Goal: Book appointment/travel/reservation

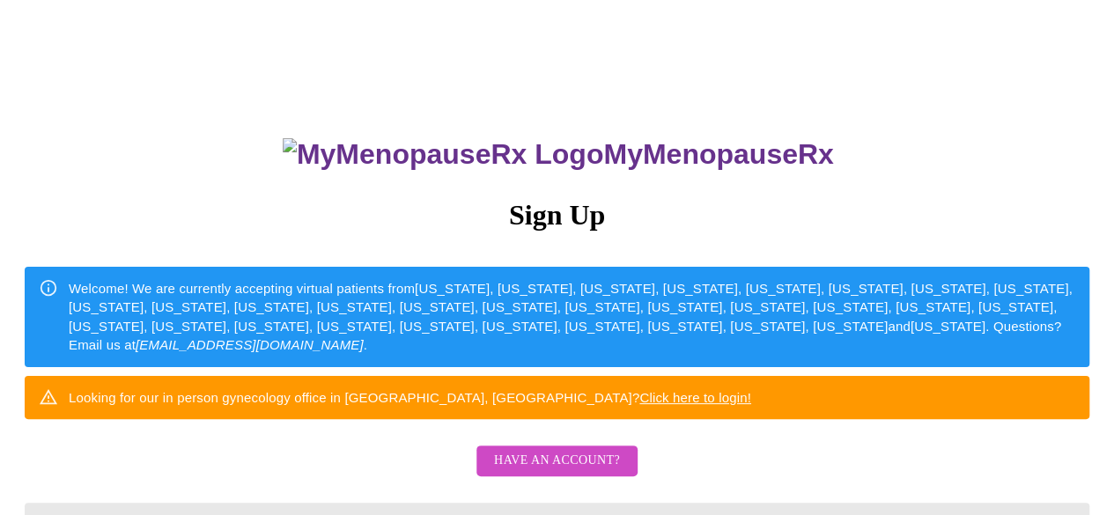
scroll to position [451, 0]
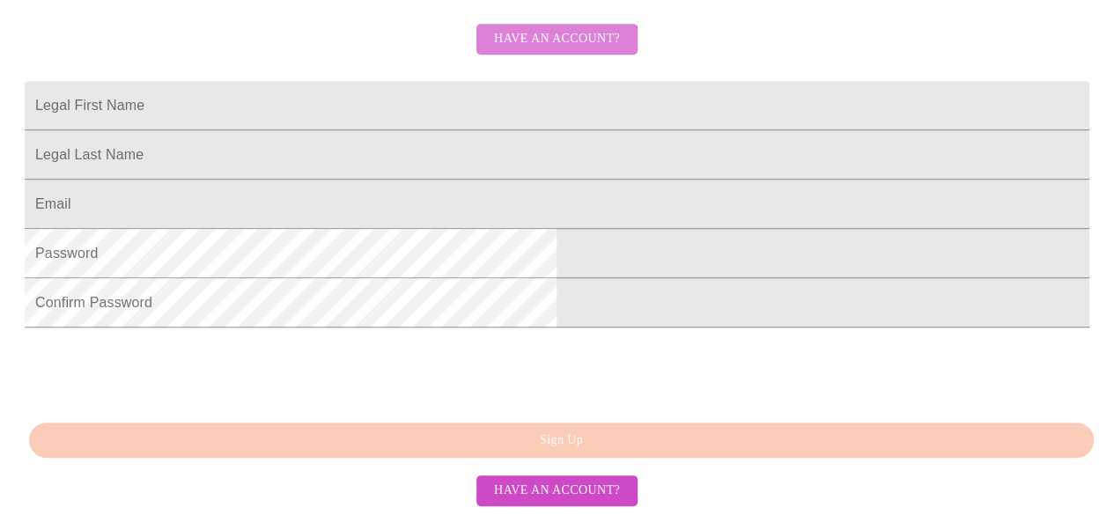
click at [556, 48] on span "Have an account?" at bounding box center [557, 39] width 126 height 22
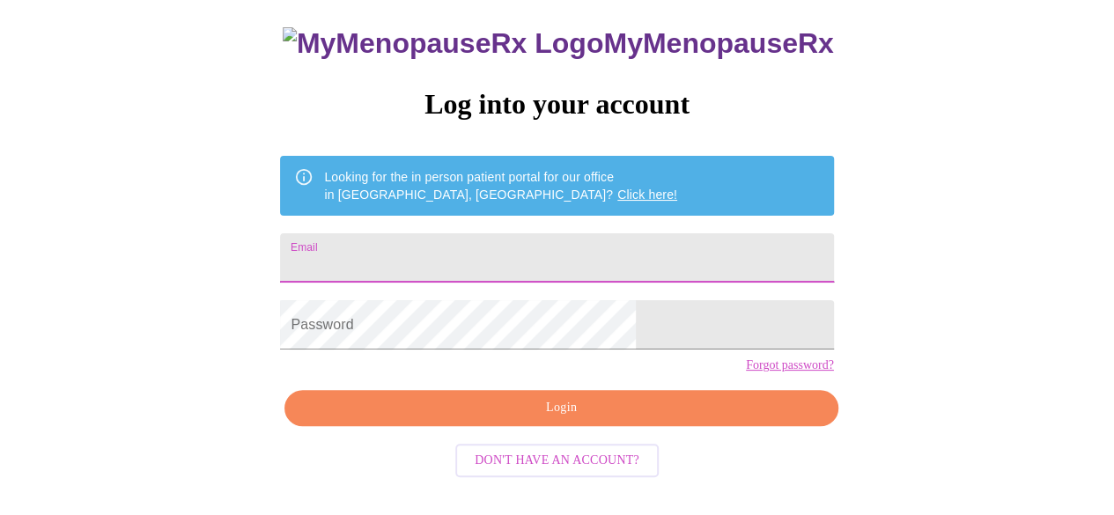
click at [530, 242] on input "Email" at bounding box center [556, 257] width 553 height 49
type input "[EMAIL_ADDRESS][DOMAIN_NAME]"
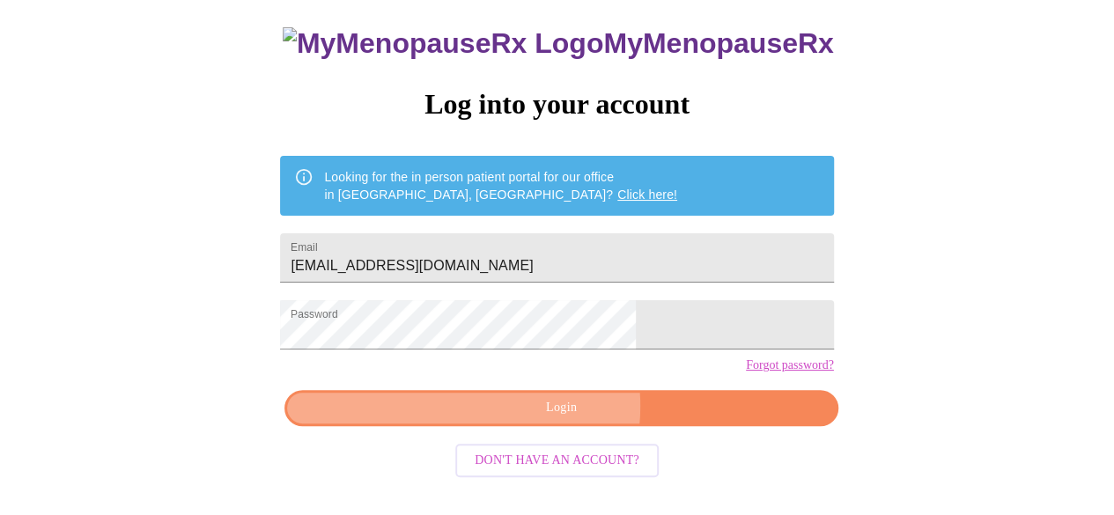
click at [542, 419] on span "Login" at bounding box center [561, 408] width 513 height 22
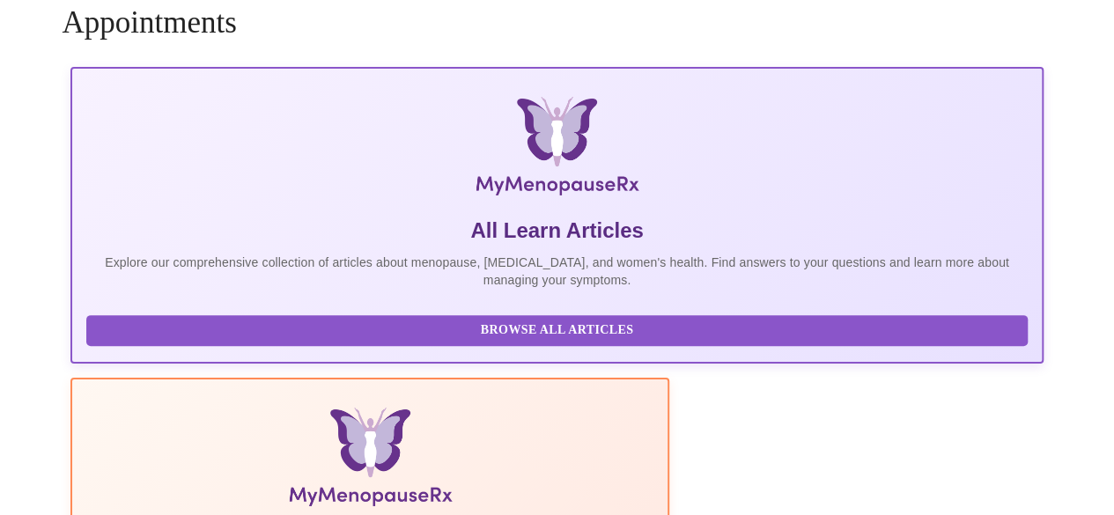
scroll to position [110, 0]
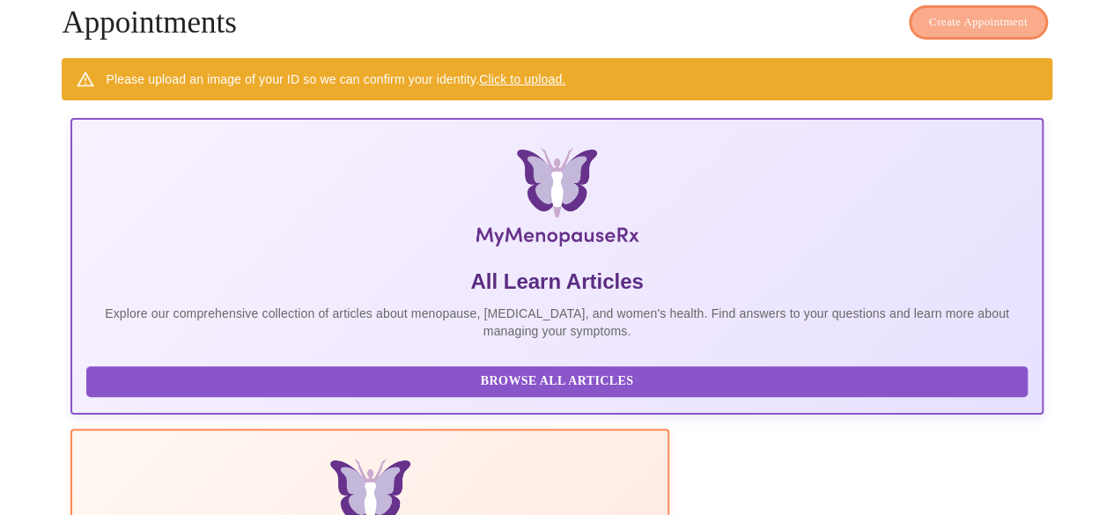
click at [943, 20] on span "Create Appointment" at bounding box center [978, 22] width 99 height 20
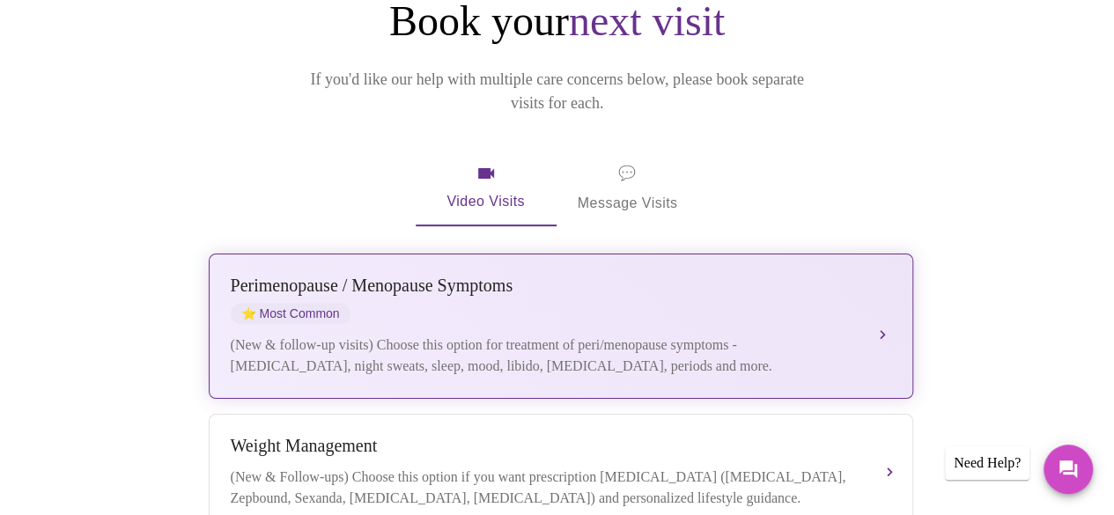
scroll to position [264, 0]
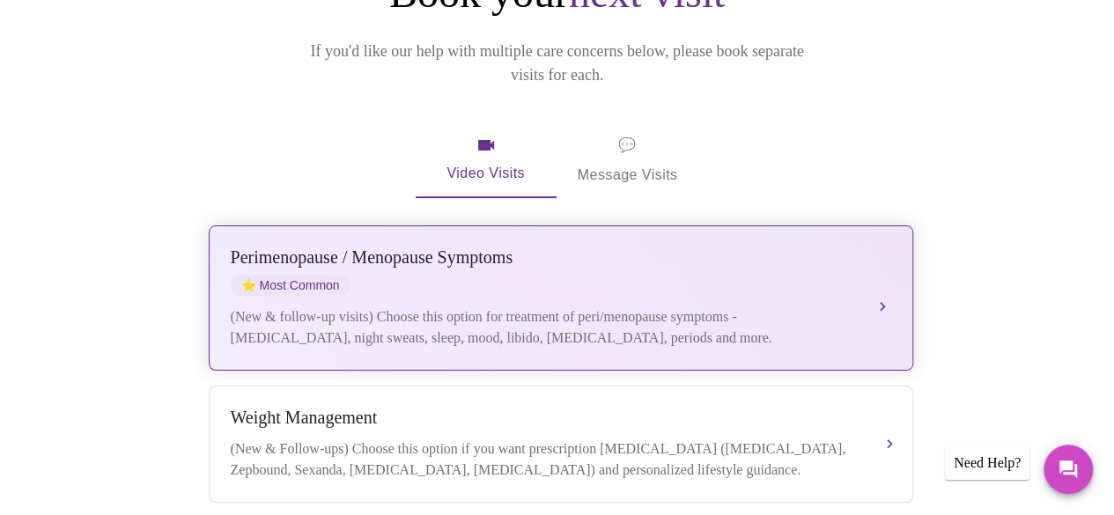
click at [836, 271] on div "[MEDICAL_DATA] / Menopause Symptoms ⭐ Most Common (New & follow-up visits) Choo…" at bounding box center [561, 298] width 661 height 101
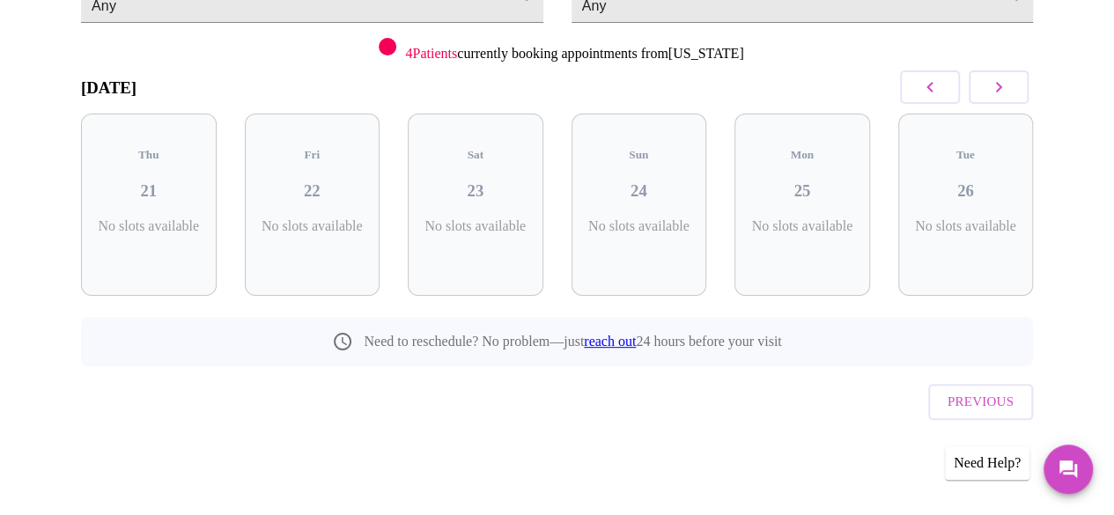
scroll to position [201, 0]
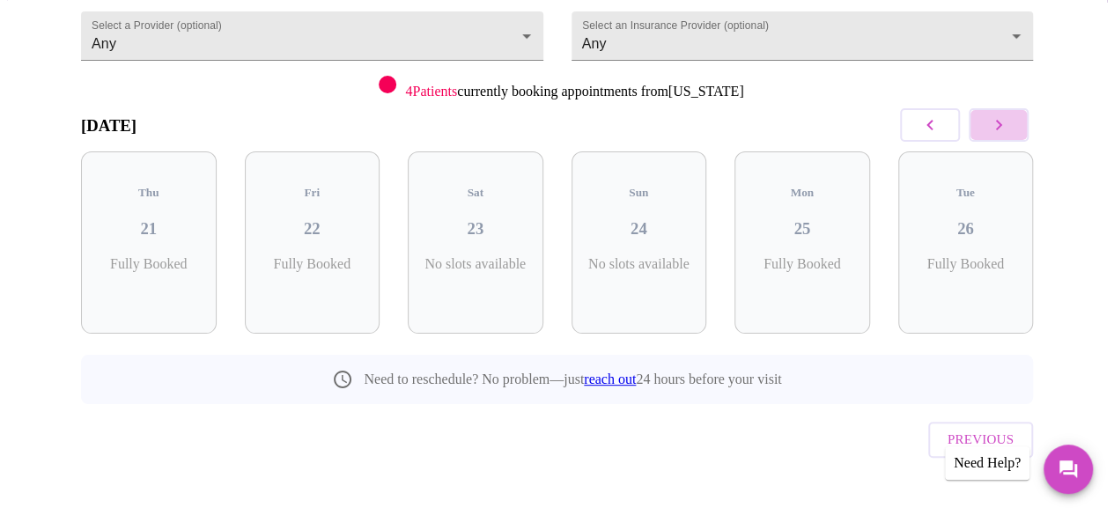
click at [1029, 131] on button "button" at bounding box center [999, 124] width 60 height 33
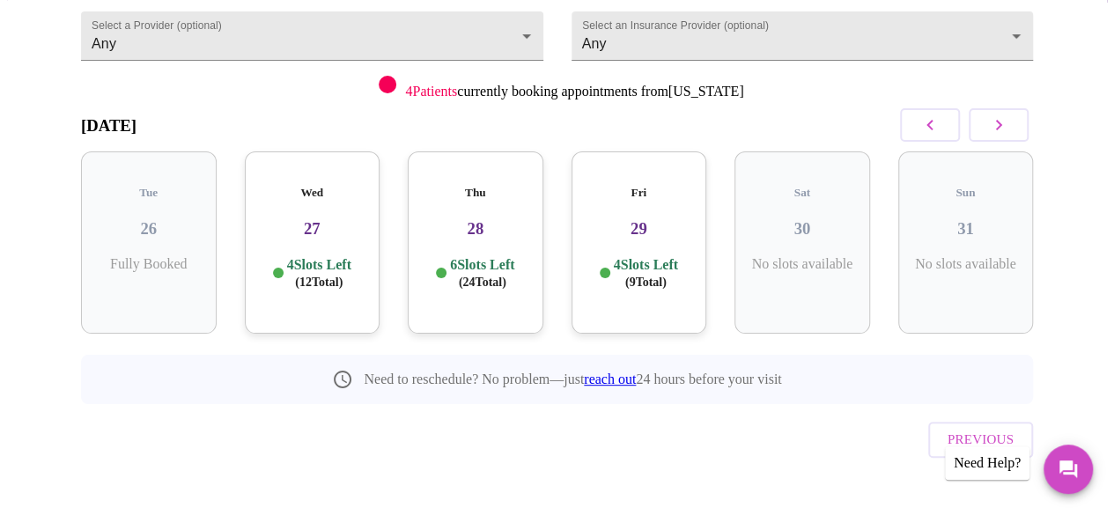
click at [307, 256] on p "4 Slots Left ( 12 Total)" at bounding box center [319, 273] width 64 height 34
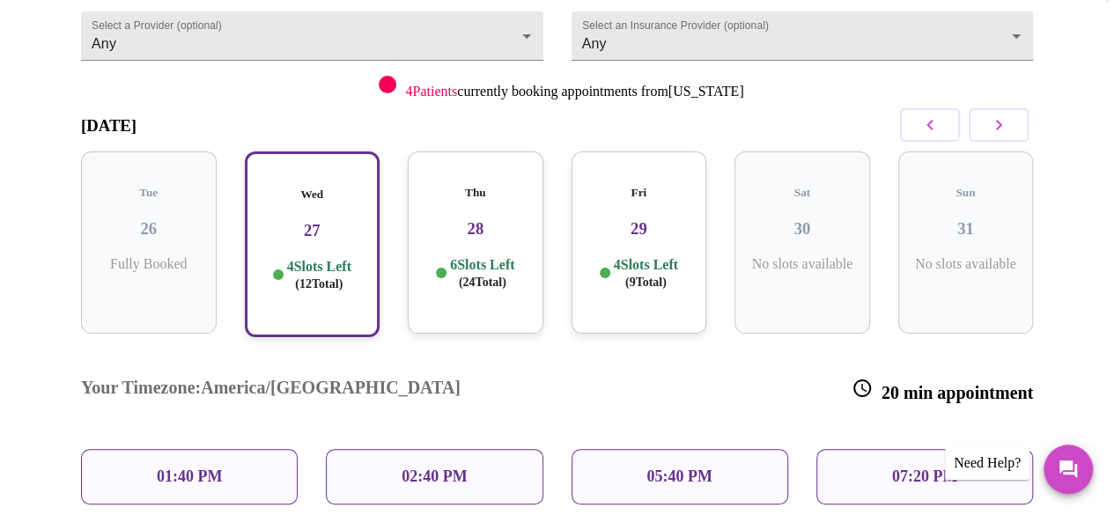
click at [212, 378] on h3 "Your Timezone: [GEOGRAPHIC_DATA]/[GEOGRAPHIC_DATA]" at bounding box center [271, 391] width 380 height 26
click at [441, 256] on div "6 Slots Left ( 24 Total)" at bounding box center [475, 273] width 107 height 34
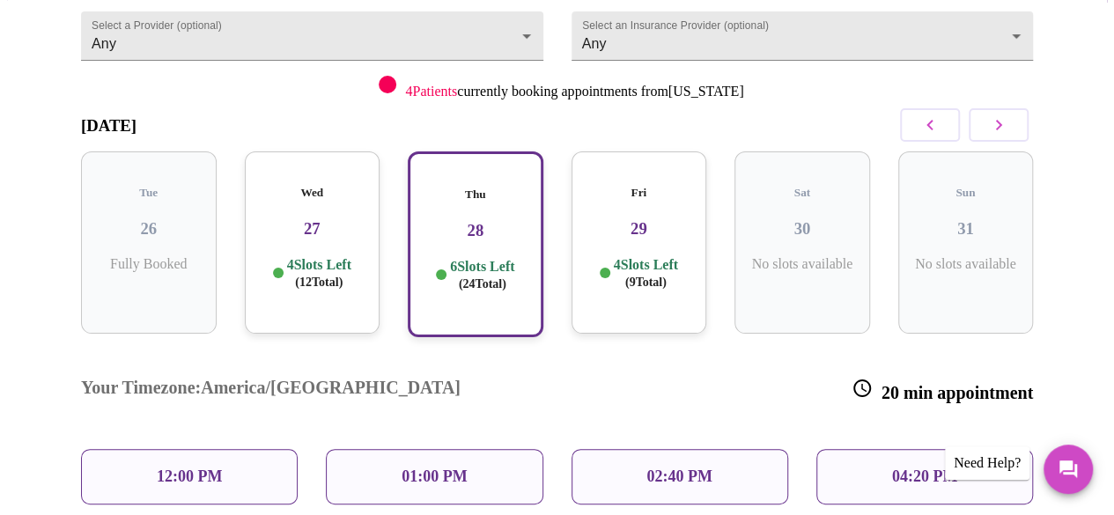
click at [310, 276] on span "( 12 Total)" at bounding box center [319, 282] width 48 height 13
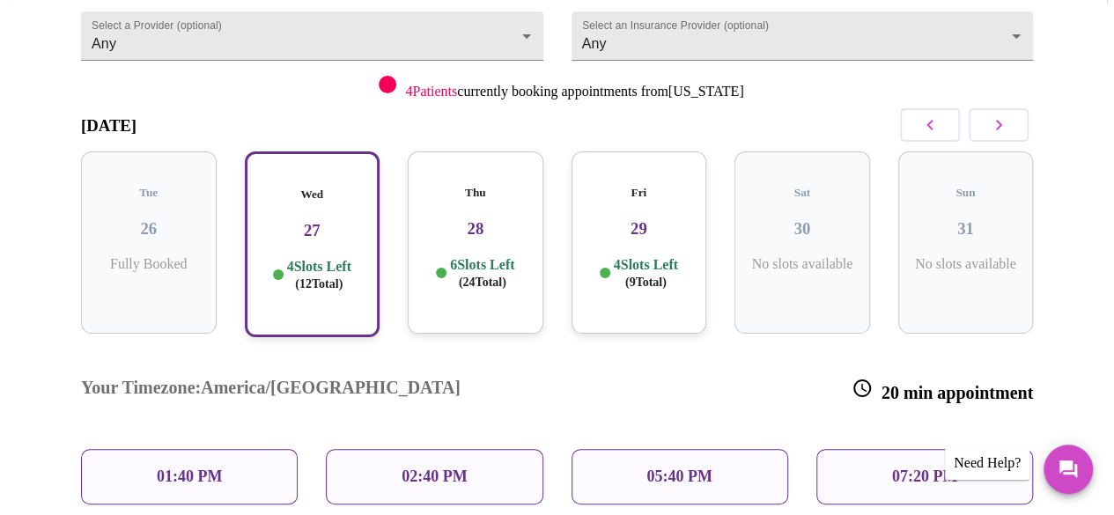
click at [624, 219] on h3 "29" at bounding box center [639, 228] width 107 height 19
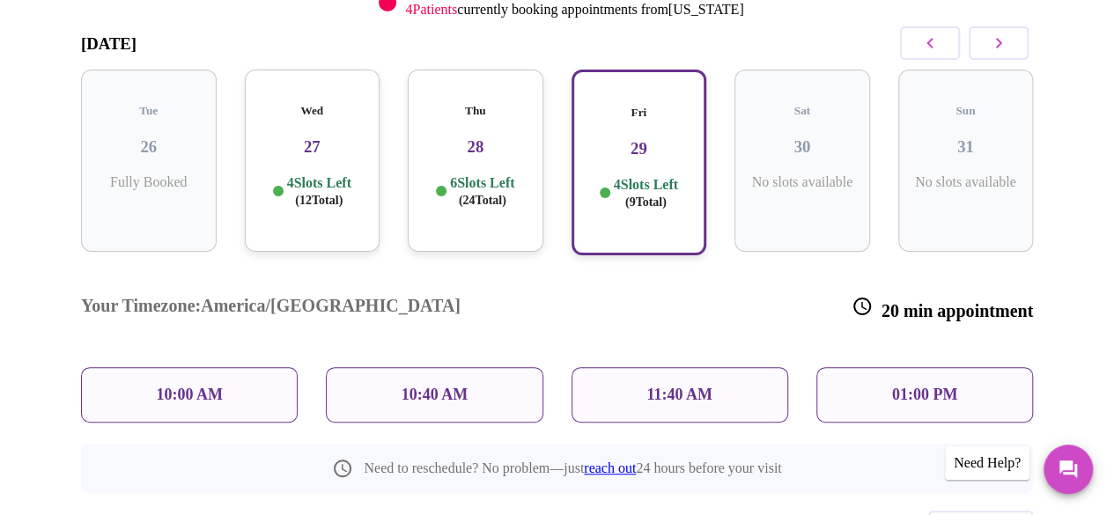
scroll to position [255, 0]
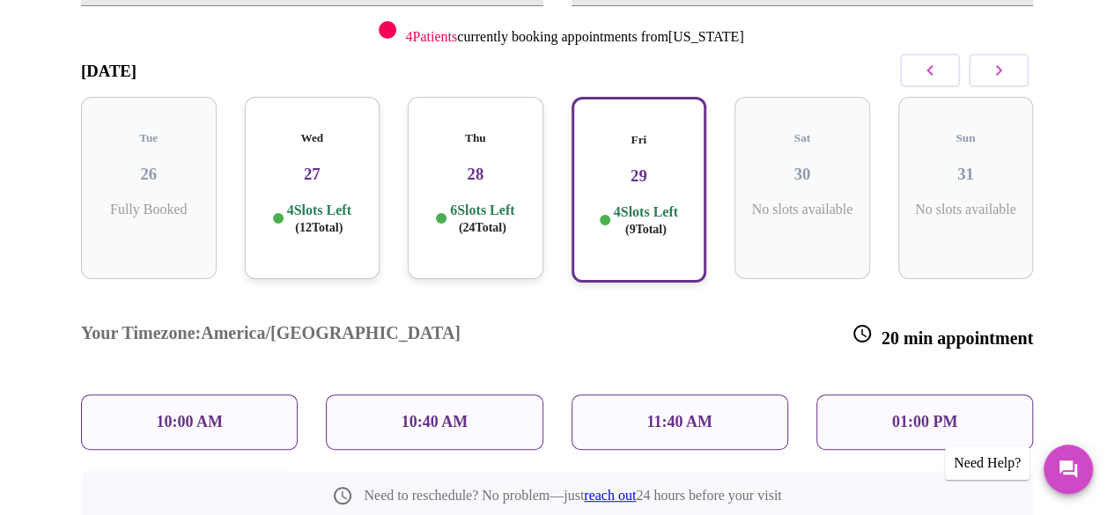
click at [219, 395] on div "10:00 AM" at bounding box center [189, 422] width 217 height 55
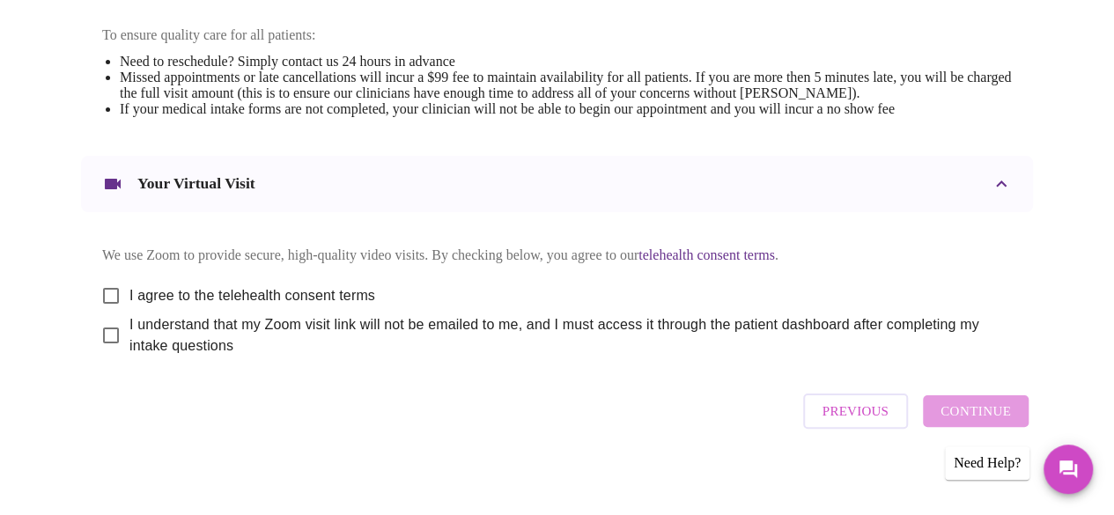
scroll to position [791, 0]
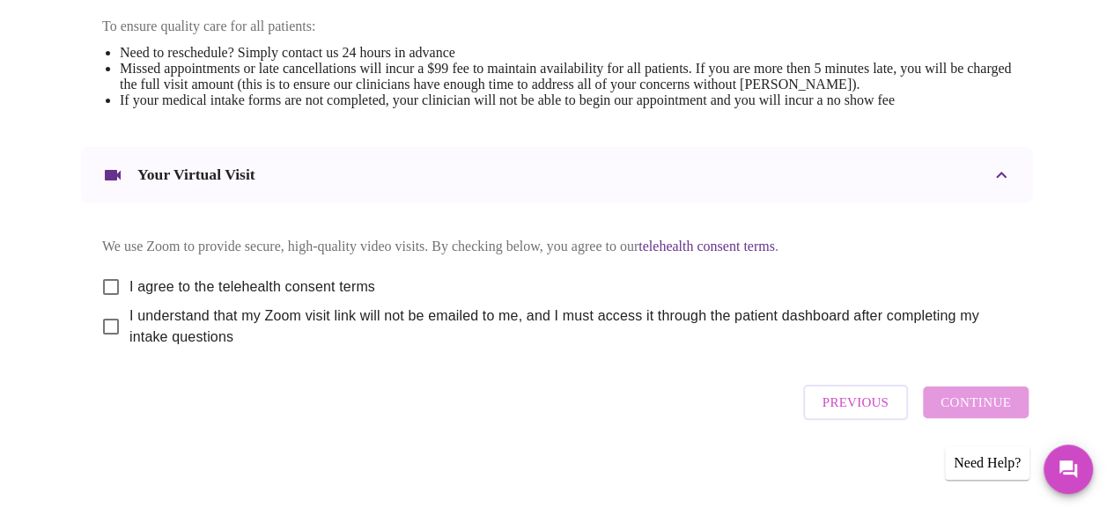
click at [100, 280] on input "I agree to the telehealth consent terms" at bounding box center [110, 287] width 37 height 37
checkbox input "true"
click at [106, 330] on input "I understand that my Zoom visit link will not be emailed to me, and I must acce…" at bounding box center [110, 326] width 37 height 37
checkbox input "true"
click at [969, 413] on span "Continue" at bounding box center [976, 402] width 70 height 23
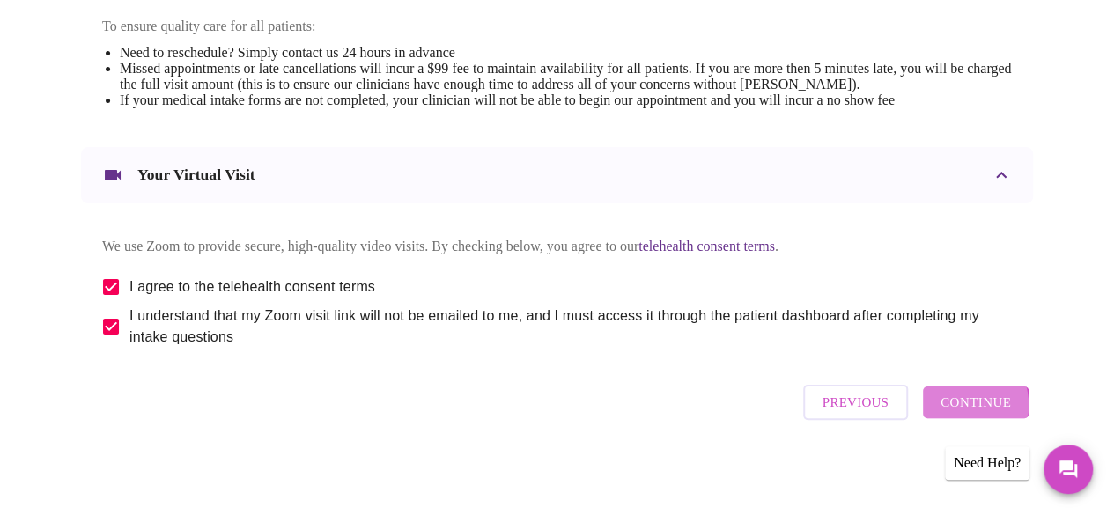
scroll to position [258, 0]
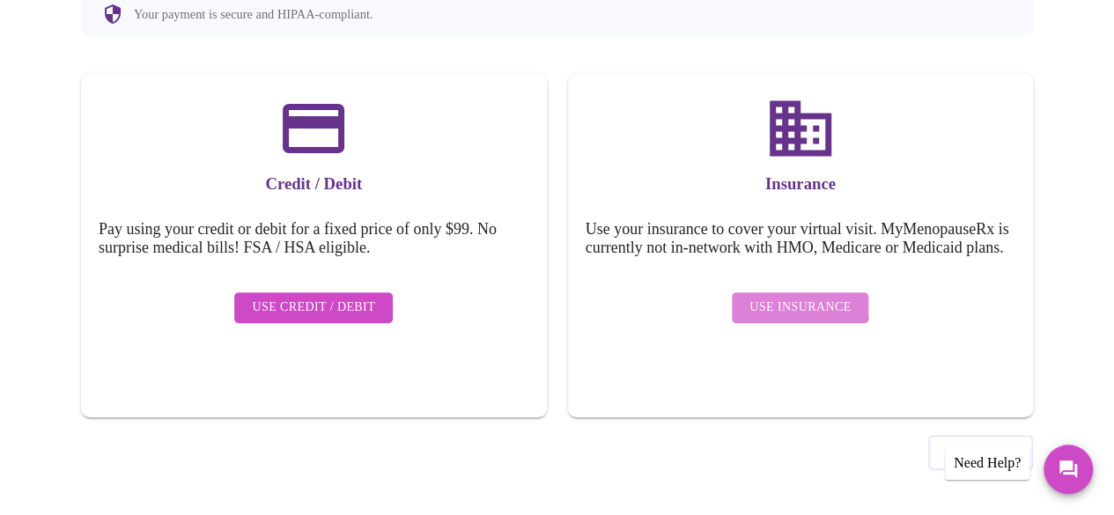
click at [786, 307] on span "Use Insurance" at bounding box center [800, 308] width 101 height 22
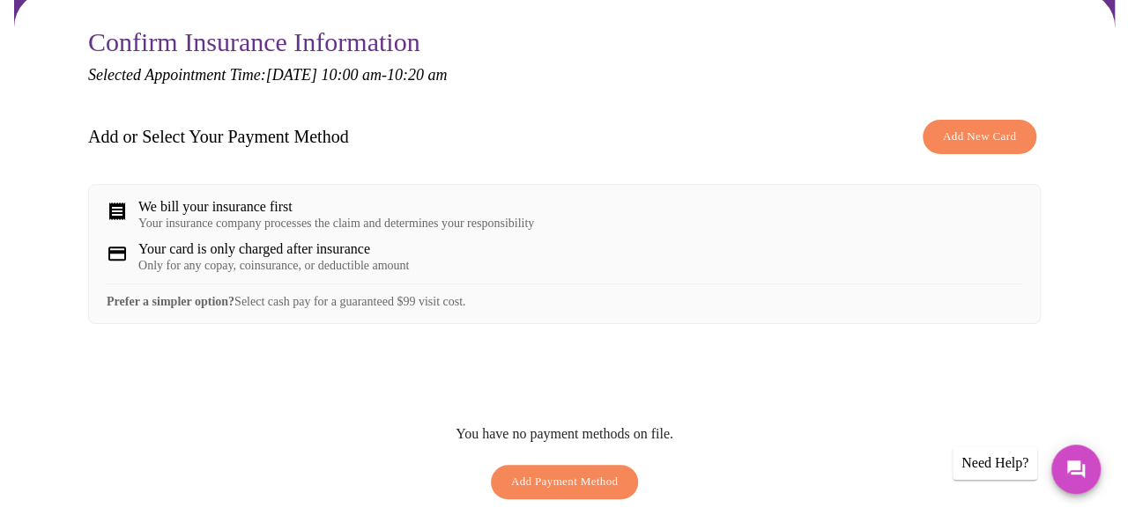
scroll to position [264, 0]
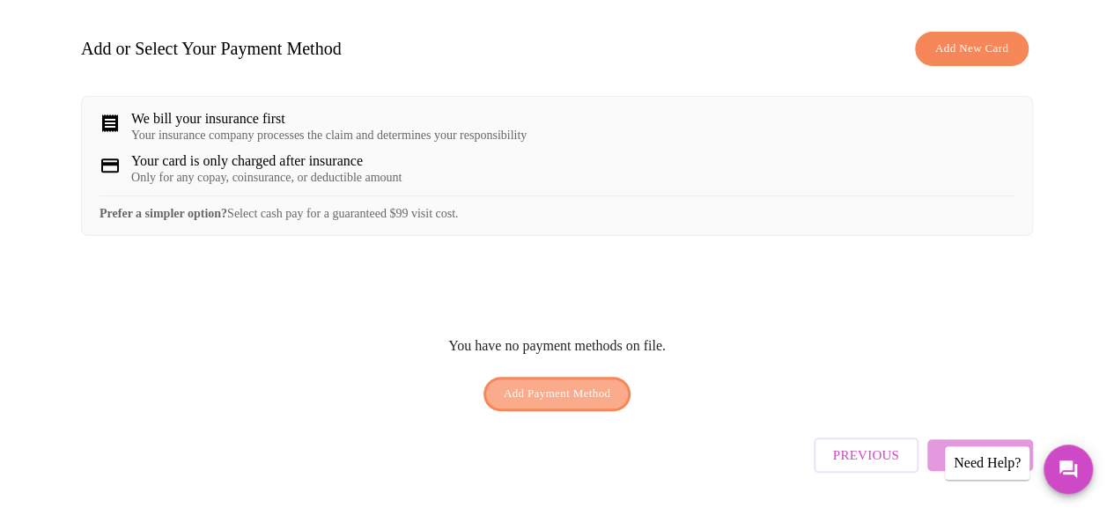
click at [562, 396] on span "Add Payment Method" at bounding box center [557, 394] width 107 height 20
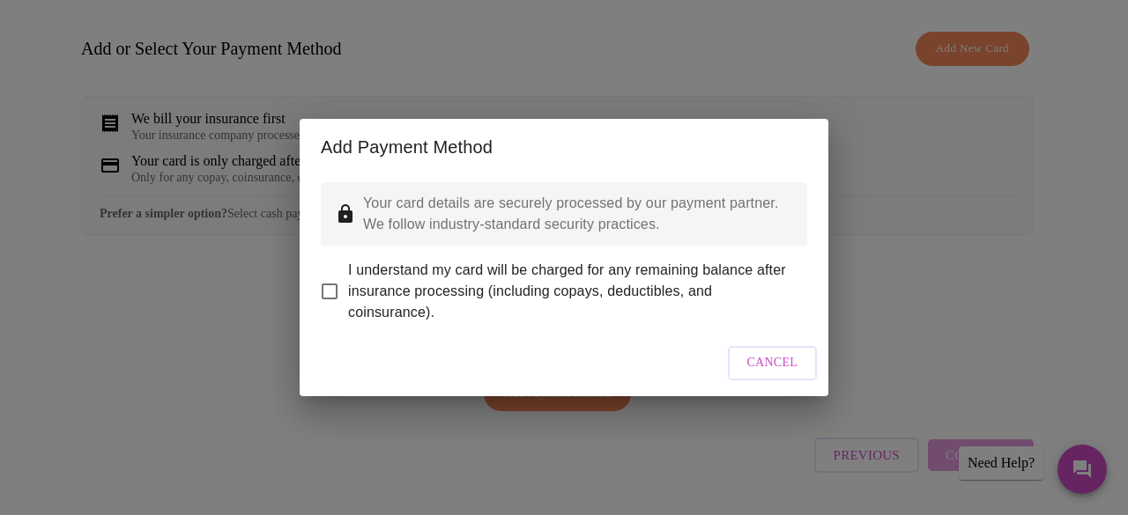
click at [331, 277] on input "I understand my card will be charged for any remaining balance after insurance …" at bounding box center [329, 291] width 37 height 37
checkbox input "true"
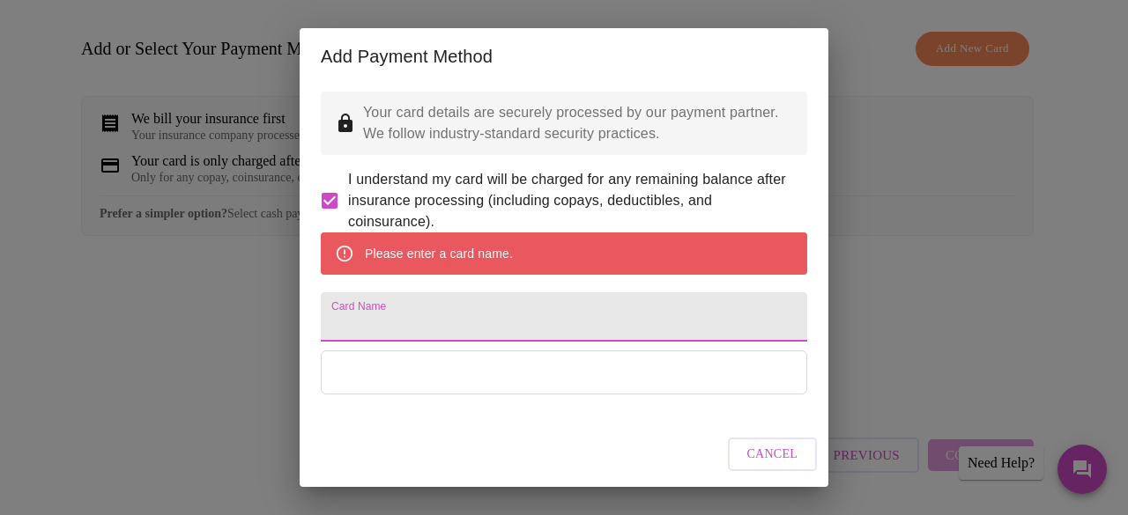
click at [432, 337] on input "Card Name" at bounding box center [564, 316] width 486 height 49
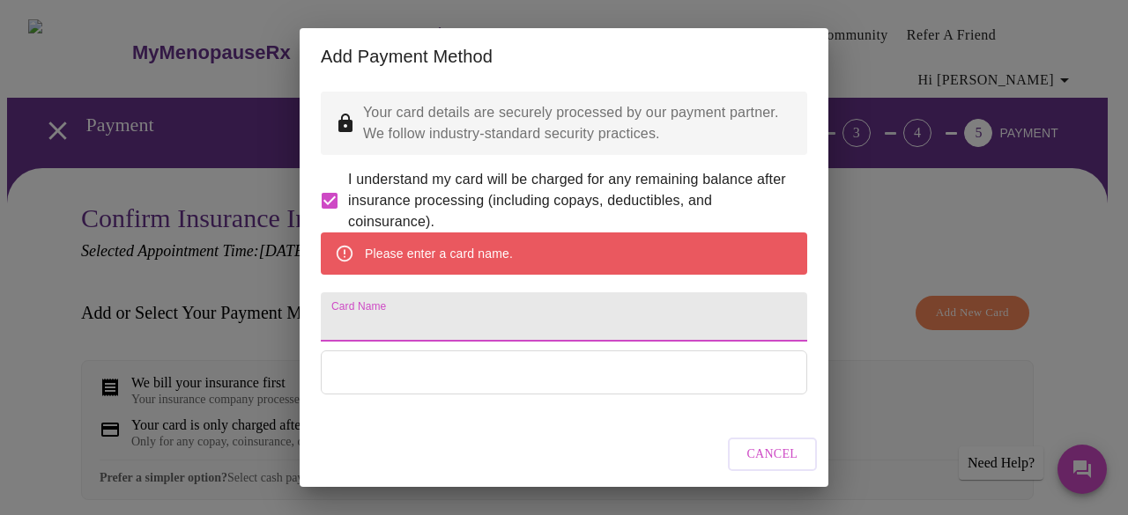
click at [415, 335] on input "Card Name" at bounding box center [564, 316] width 486 height 49
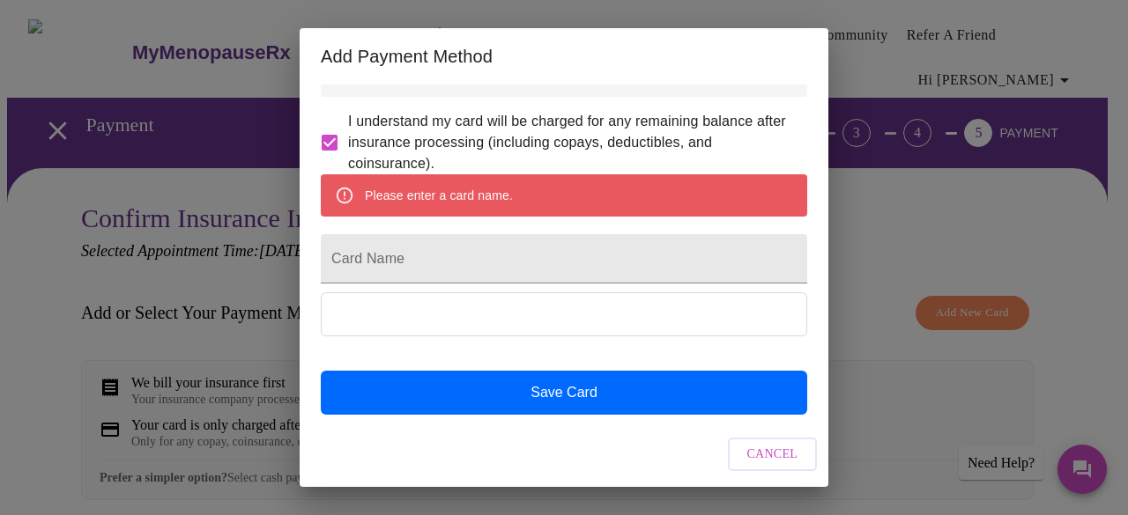
scroll to position [104, 0]
click at [580, 244] on input "Card Name" at bounding box center [564, 258] width 486 height 49
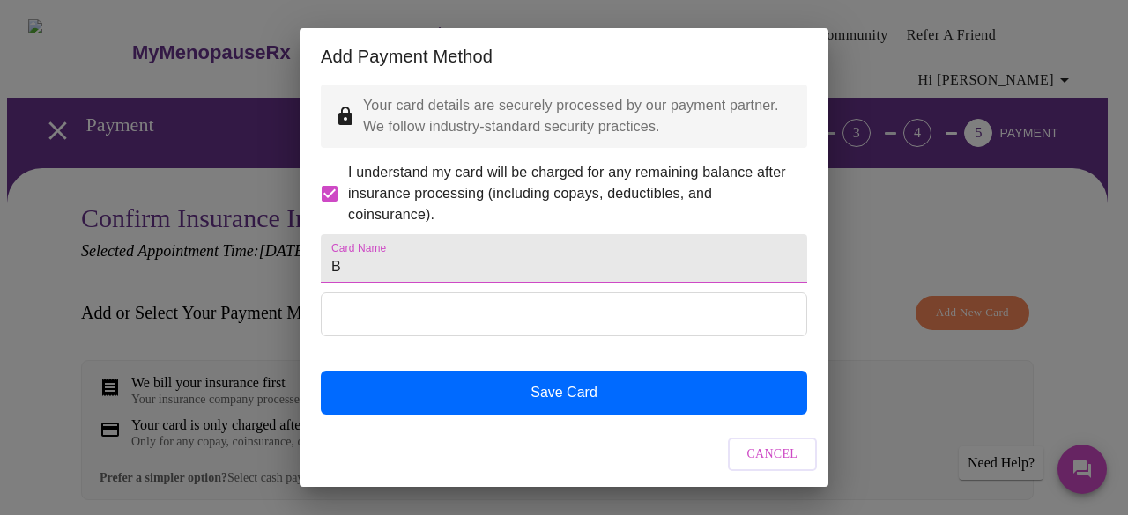
scroll to position [53, 0]
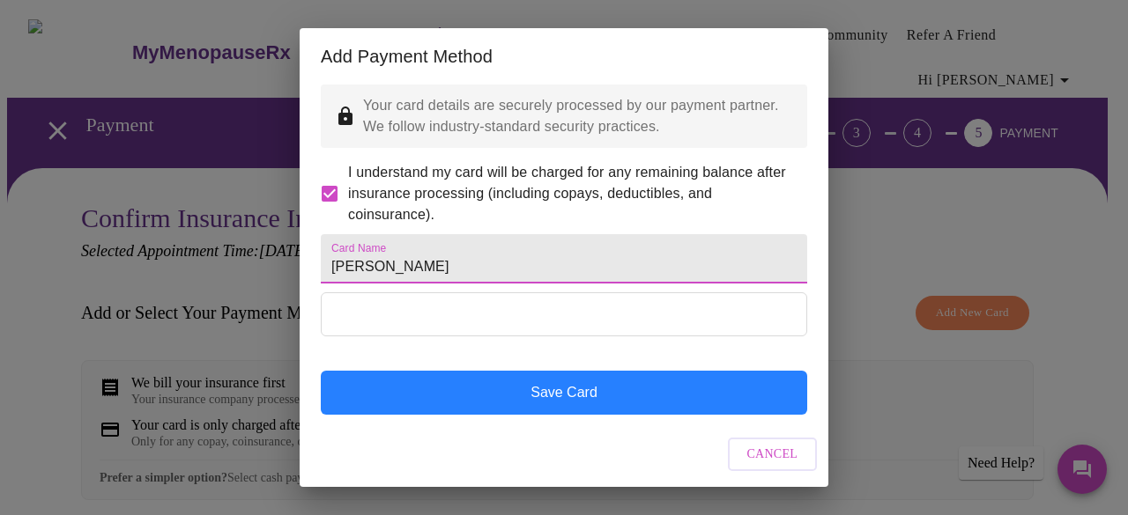
type input "[PERSON_NAME]"
click at [570, 388] on button "Save Card" at bounding box center [564, 393] width 486 height 44
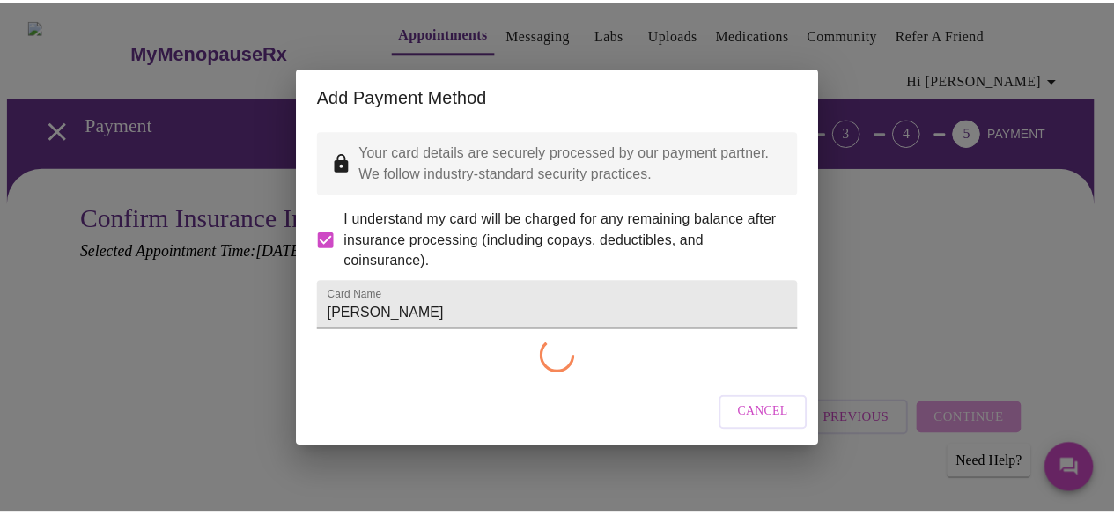
scroll to position [0, 0]
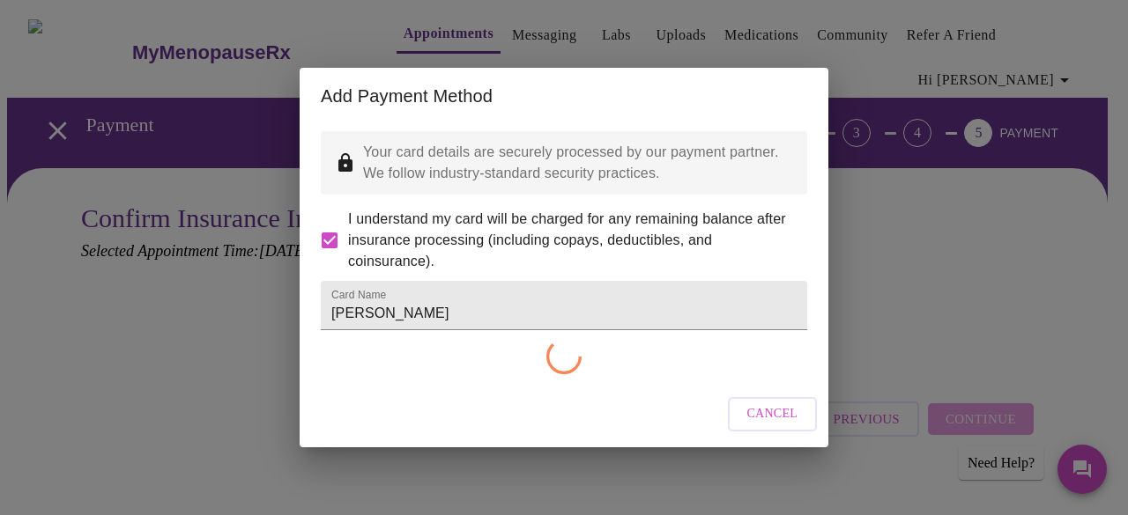
checkbox input "false"
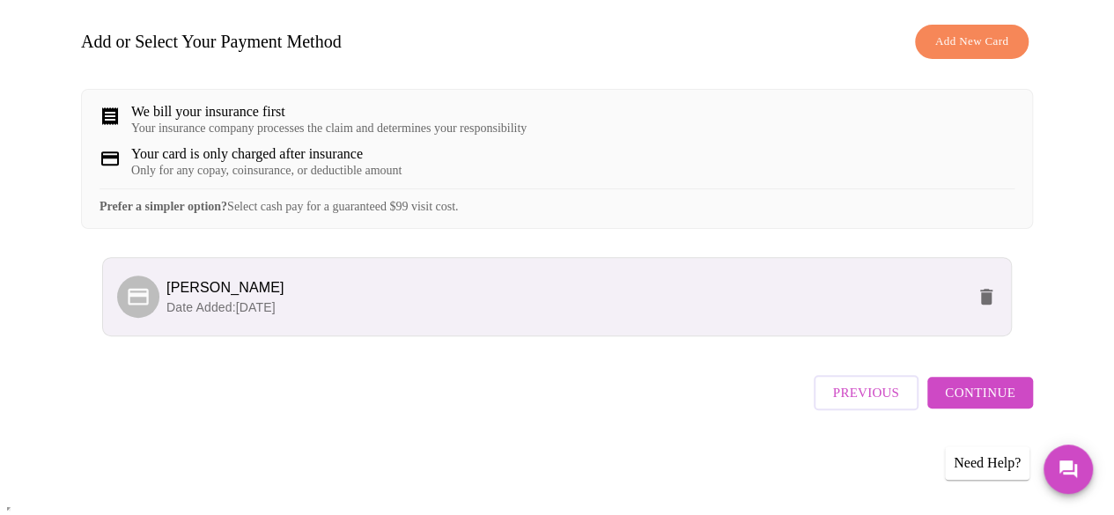
scroll to position [273, 0]
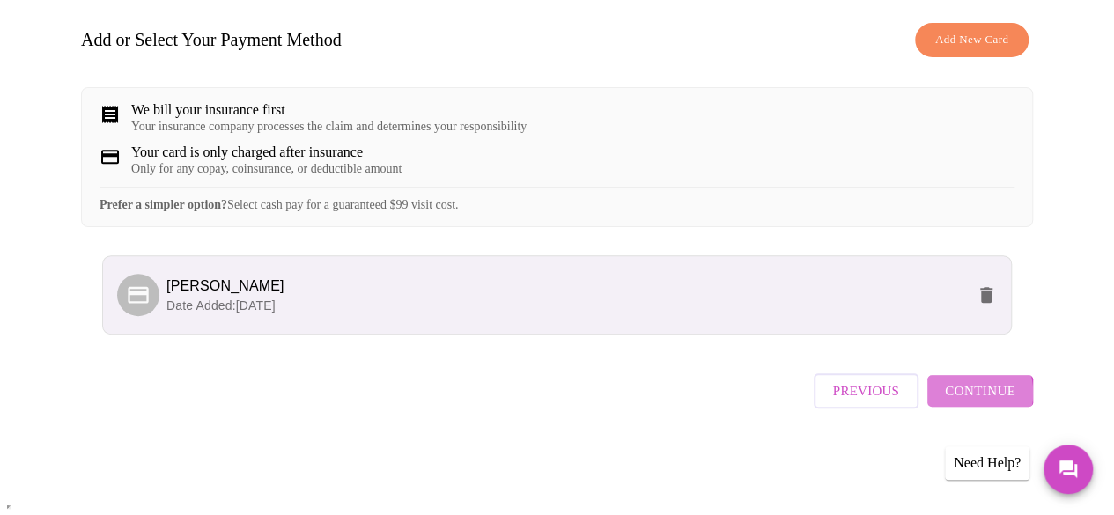
click at [975, 403] on span "Continue" at bounding box center [980, 391] width 70 height 23
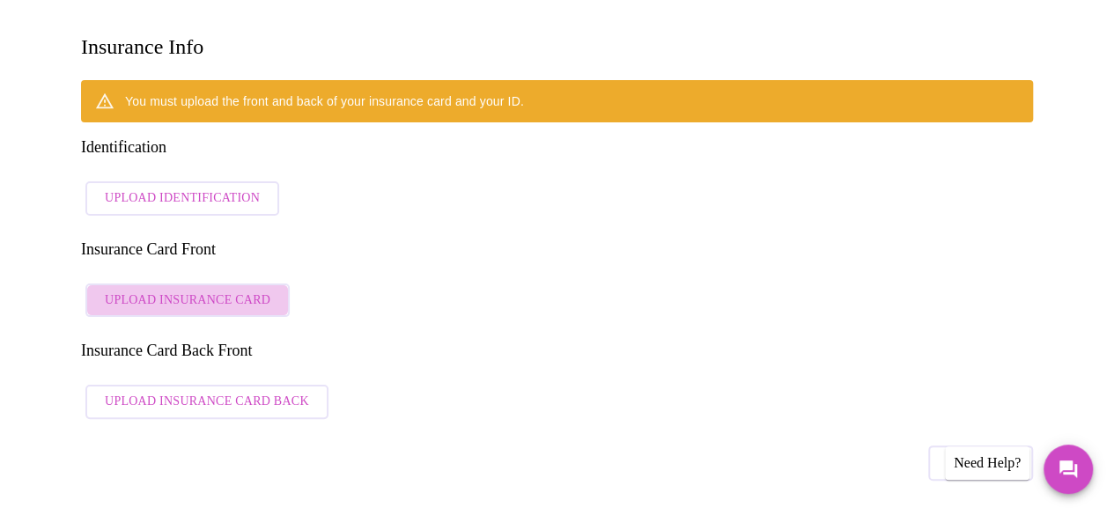
click at [181, 290] on span "Upload Insurance Card" at bounding box center [188, 301] width 166 height 22
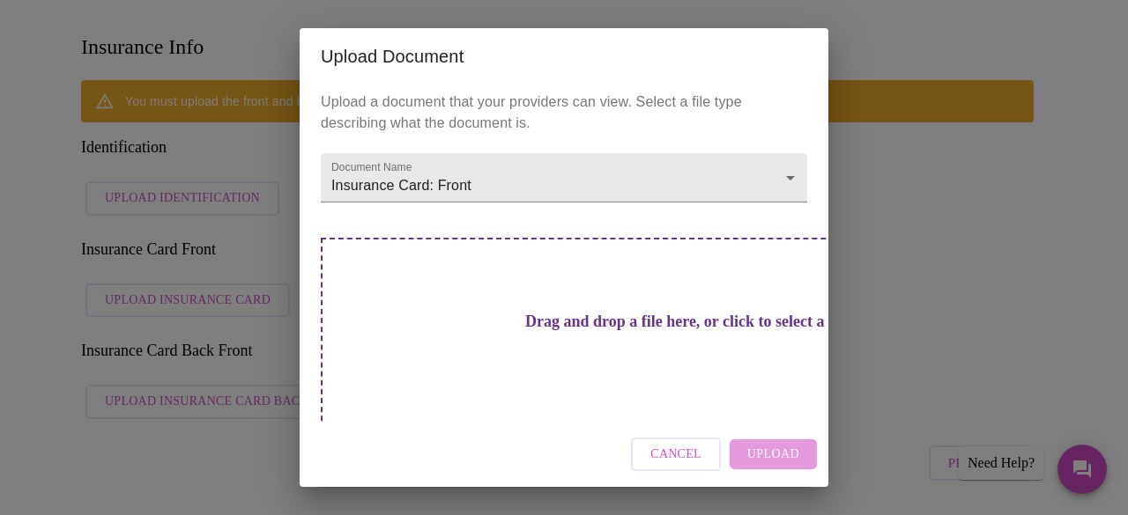
click at [577, 313] on h3 "Drag and drop a file here, or click to select a file" at bounding box center [687, 322] width 486 height 18
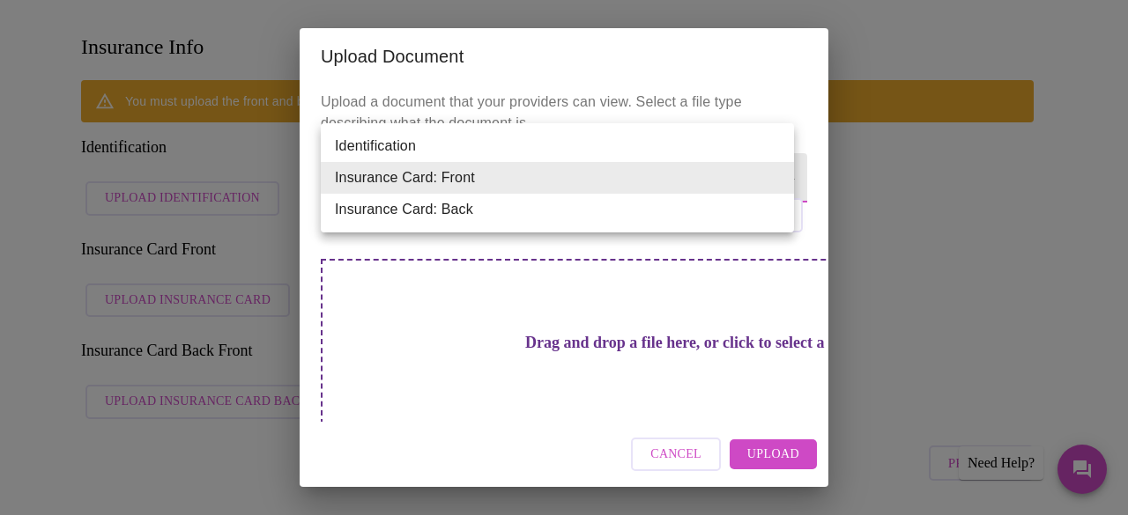
click at [773, 450] on div at bounding box center [564, 257] width 1128 height 515
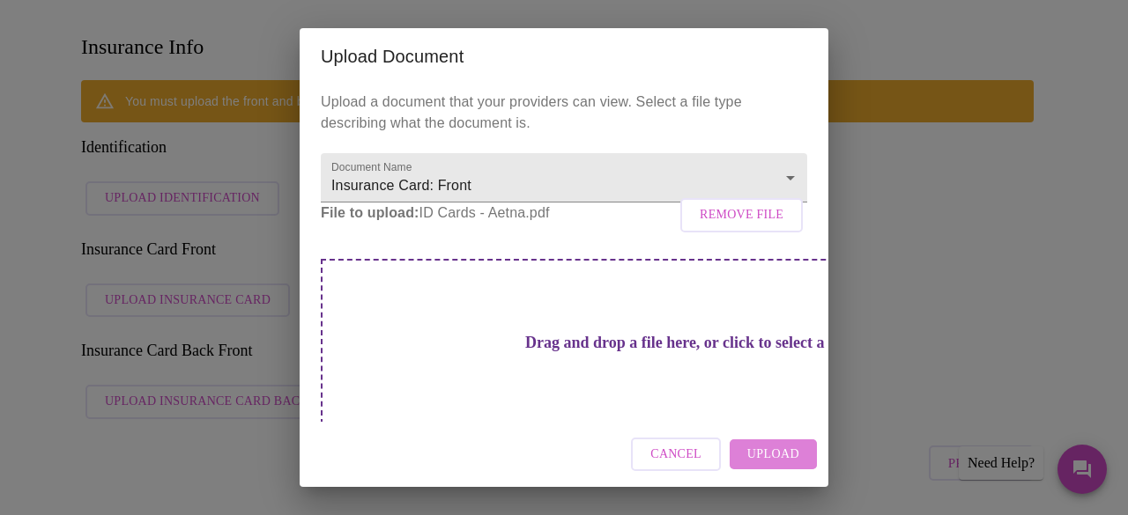
click at [773, 450] on span "Upload" at bounding box center [773, 455] width 52 height 22
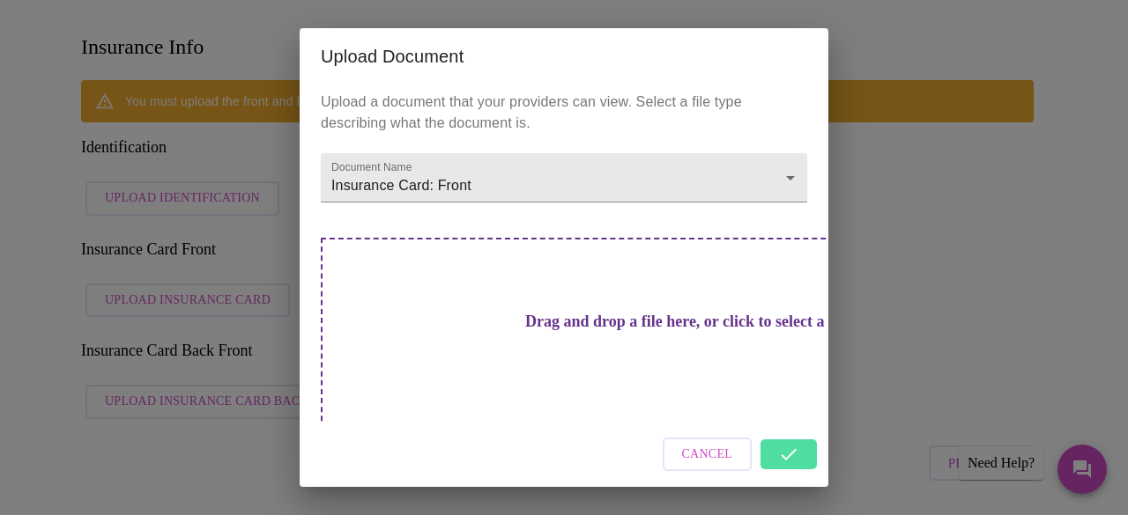
click at [569, 323] on h3 "Drag and drop a file here, or click to select a file" at bounding box center [687, 322] width 486 height 18
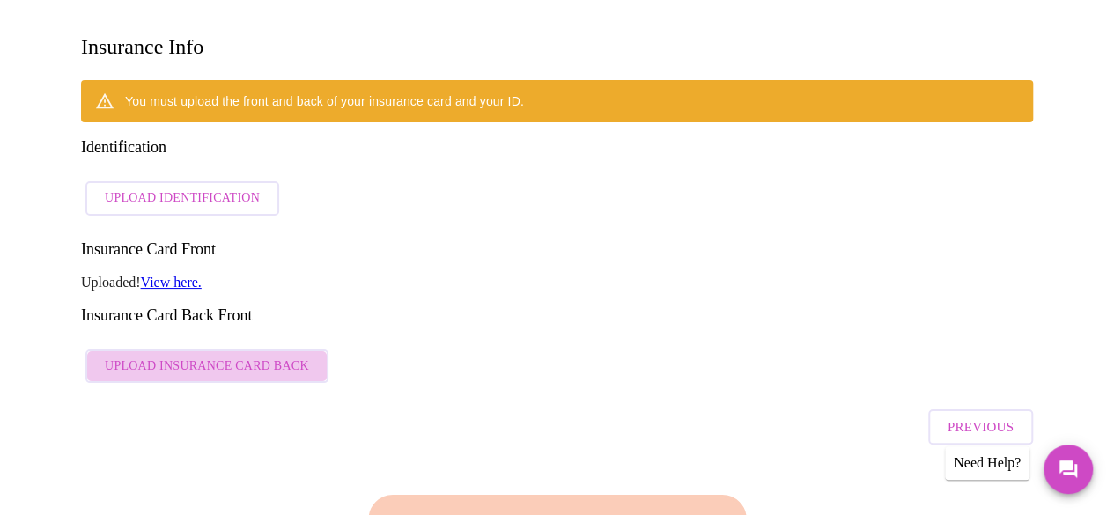
click at [223, 356] on span "Upload Insurance Card Back" at bounding box center [207, 367] width 204 height 22
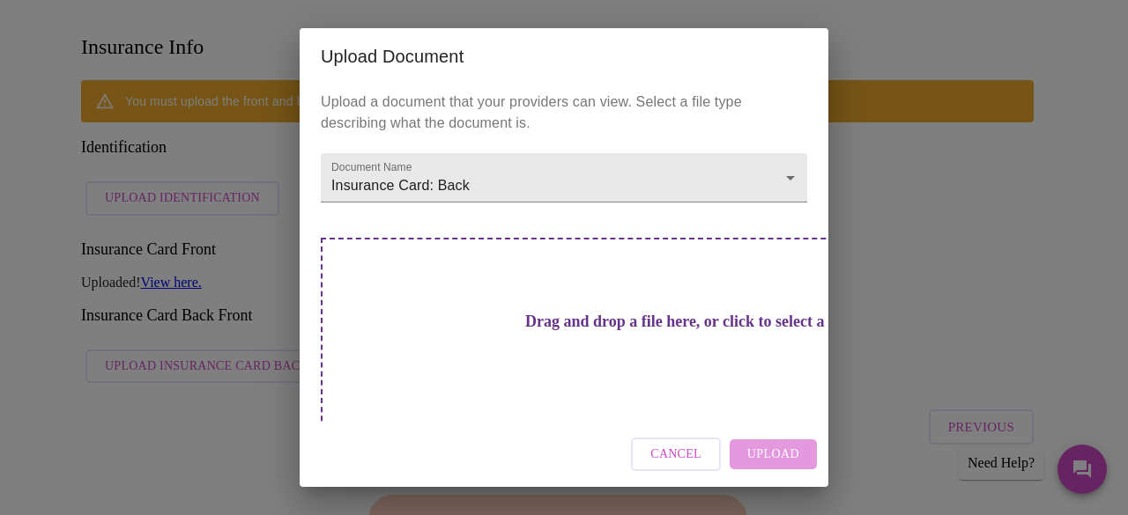
click at [557, 313] on h3 "Drag and drop a file here, or click to select a file" at bounding box center [687, 322] width 486 height 18
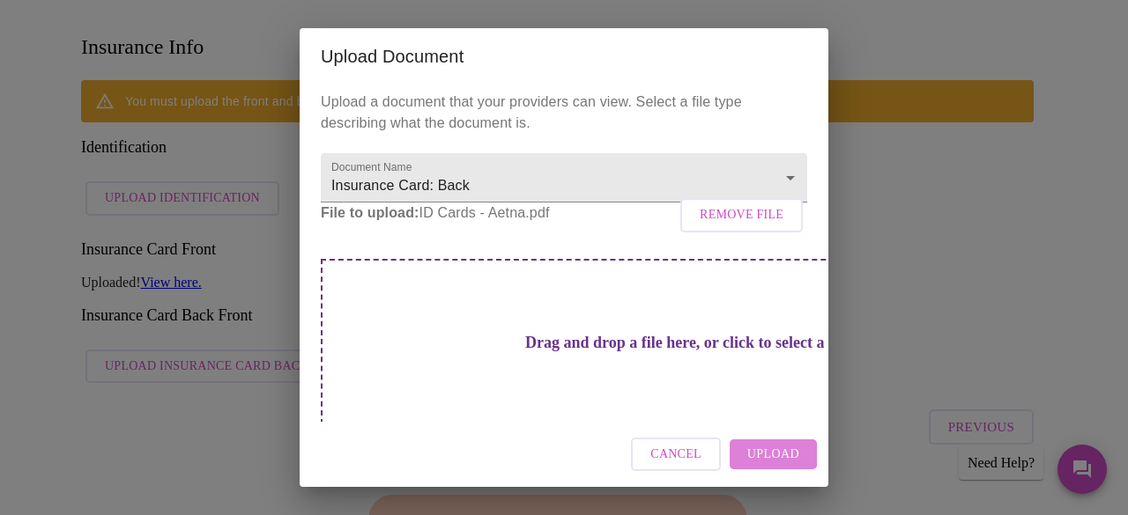
click at [759, 454] on span "Upload" at bounding box center [773, 455] width 52 height 22
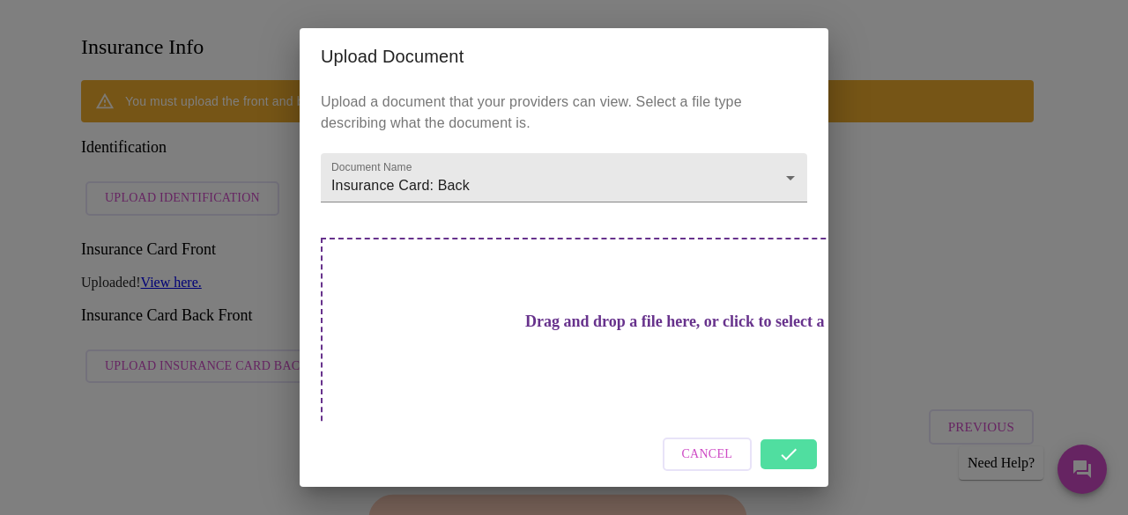
click at [778, 455] on div "Cancel" at bounding box center [564, 455] width 529 height 66
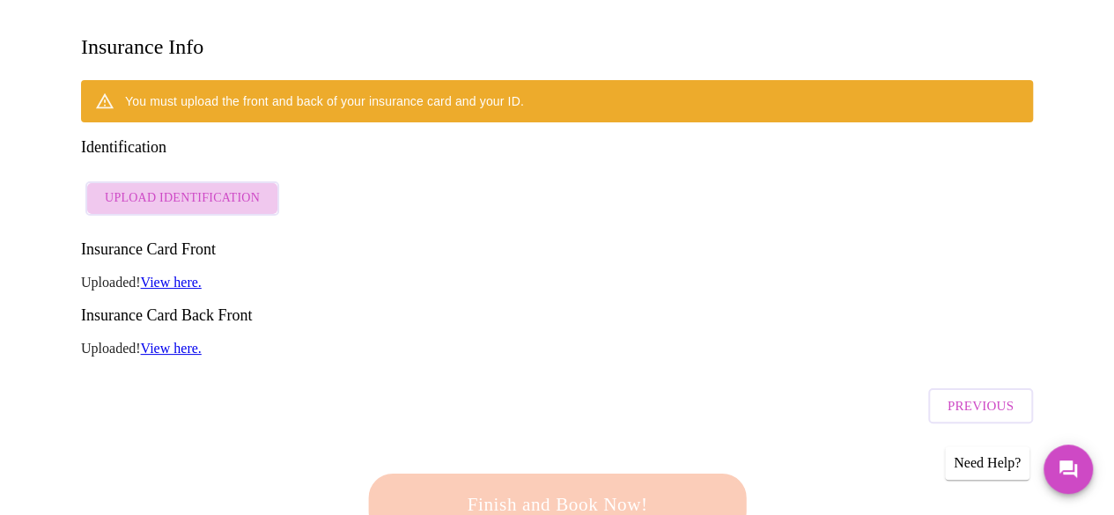
click at [192, 188] on span "Upload Identification" at bounding box center [182, 199] width 155 height 22
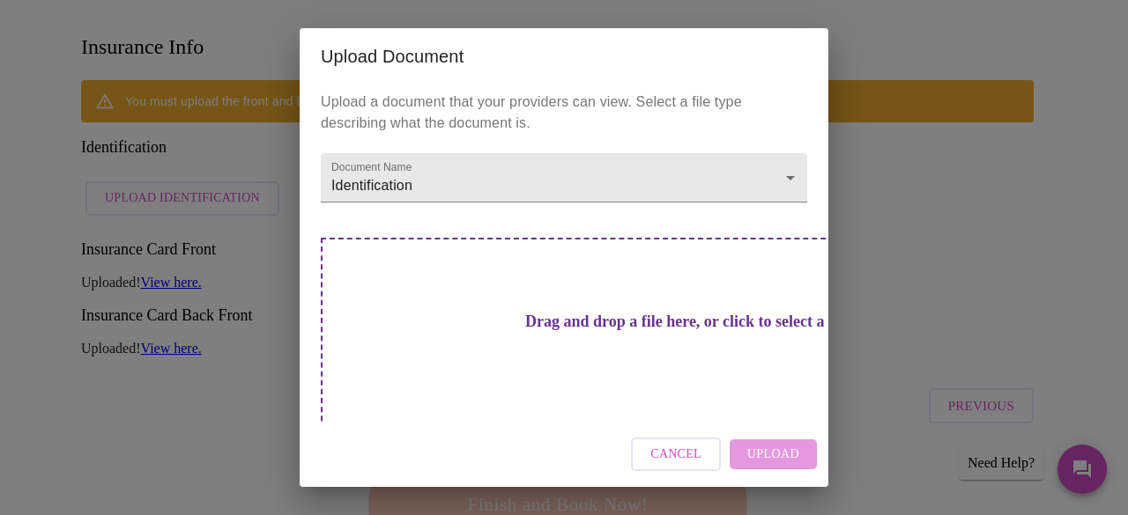
click at [559, 314] on h3 "Drag and drop a file here, or click to select a file" at bounding box center [687, 322] width 486 height 18
click at [558, 322] on h3 "Drag and drop a file here, or click to select a file" at bounding box center [687, 322] width 486 height 18
click at [675, 455] on span "Cancel" at bounding box center [675, 455] width 51 height 22
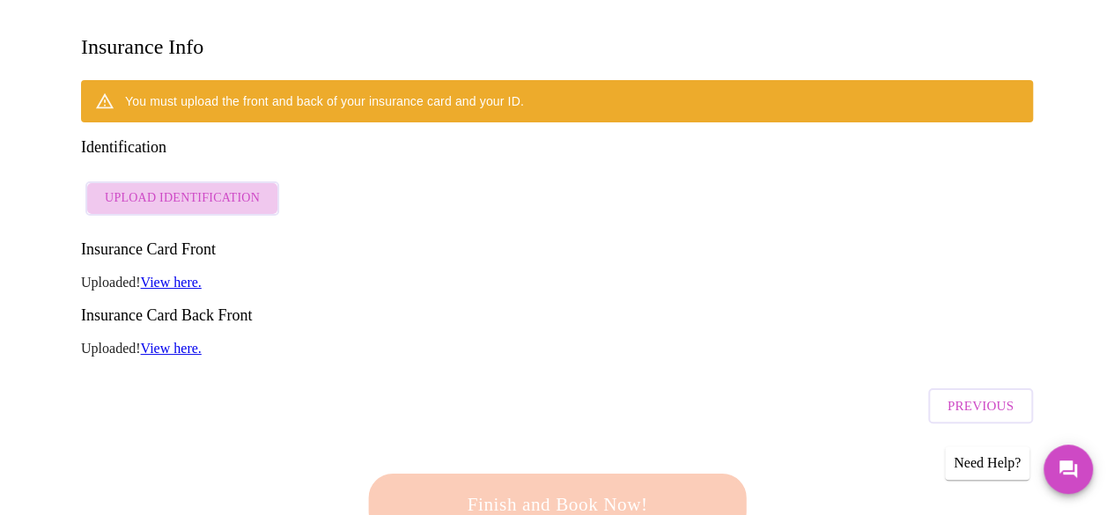
click at [212, 188] on span "Upload Identification" at bounding box center [182, 199] width 155 height 22
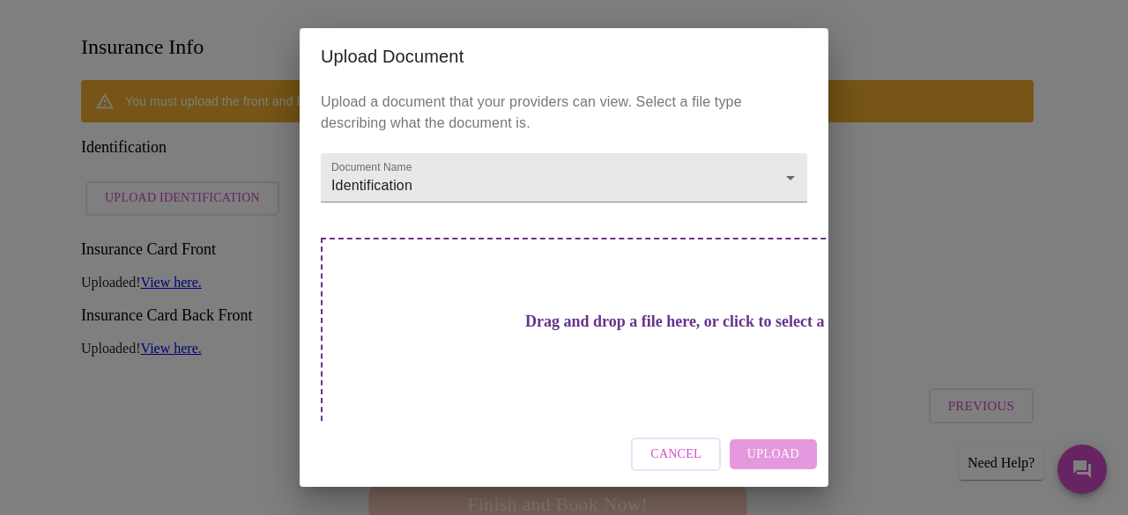
click at [573, 321] on h3 "Drag and drop a file here, or click to select a file" at bounding box center [687, 322] width 486 height 18
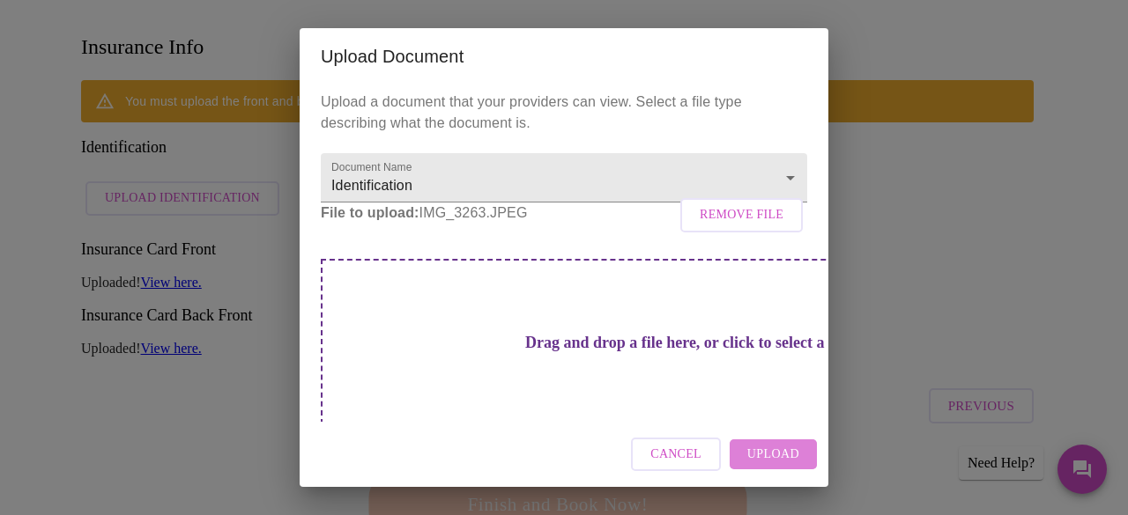
click at [777, 452] on span "Upload" at bounding box center [773, 455] width 52 height 22
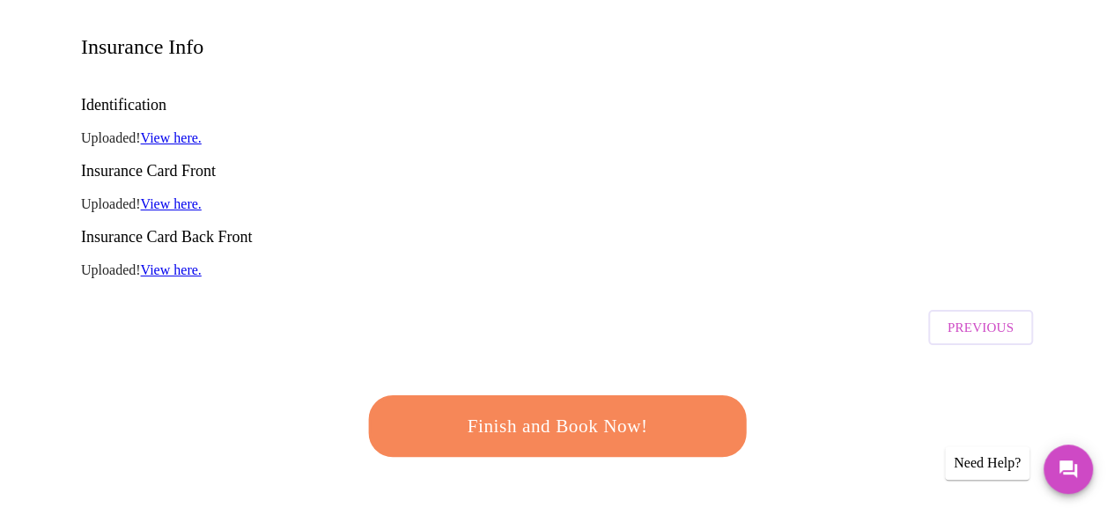
click at [592, 411] on span "Finish and Book Now!" at bounding box center [557, 427] width 326 height 33
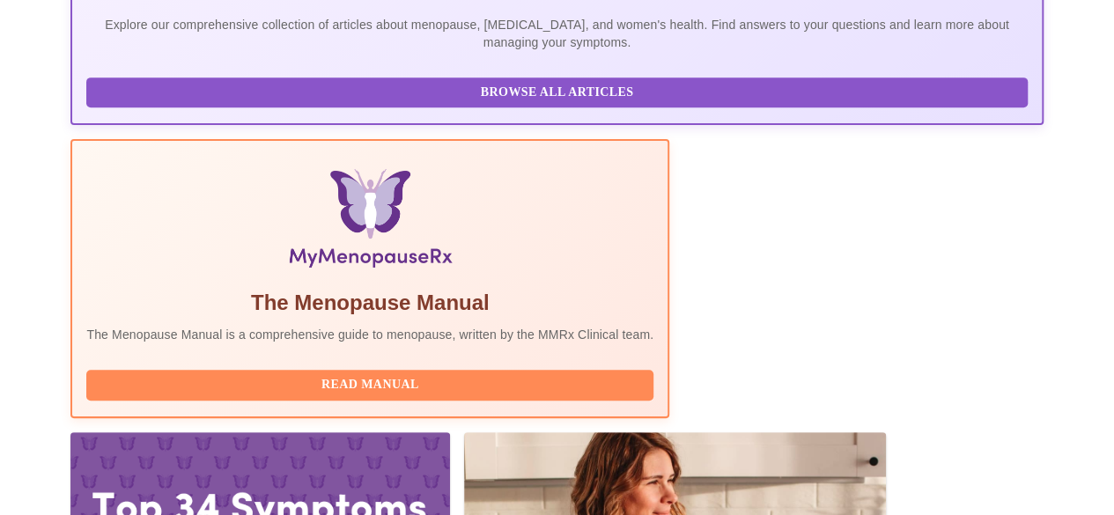
scroll to position [471, 0]
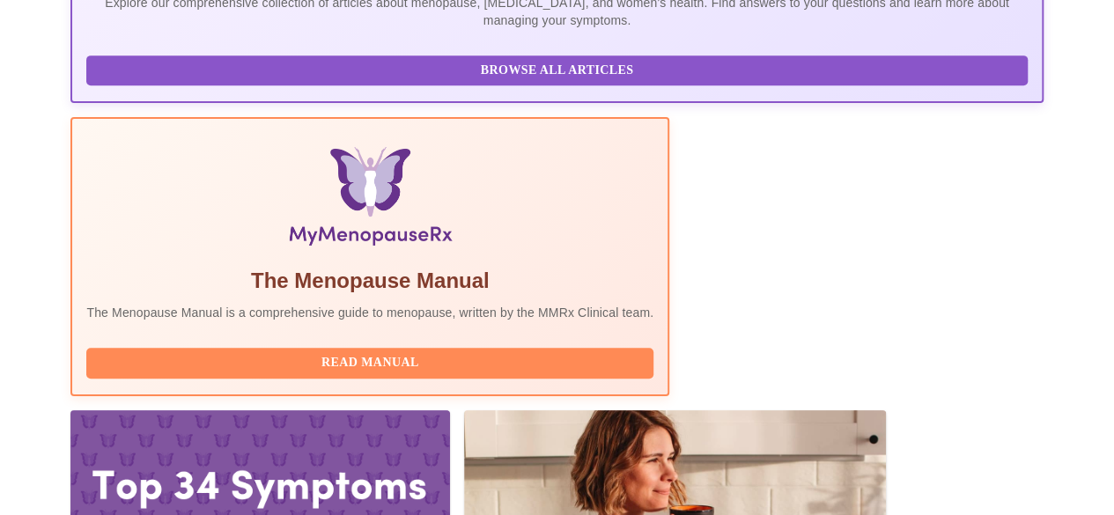
drag, startPoint x: 190, startPoint y: 263, endPoint x: 314, endPoint y: 267, distance: 124.3
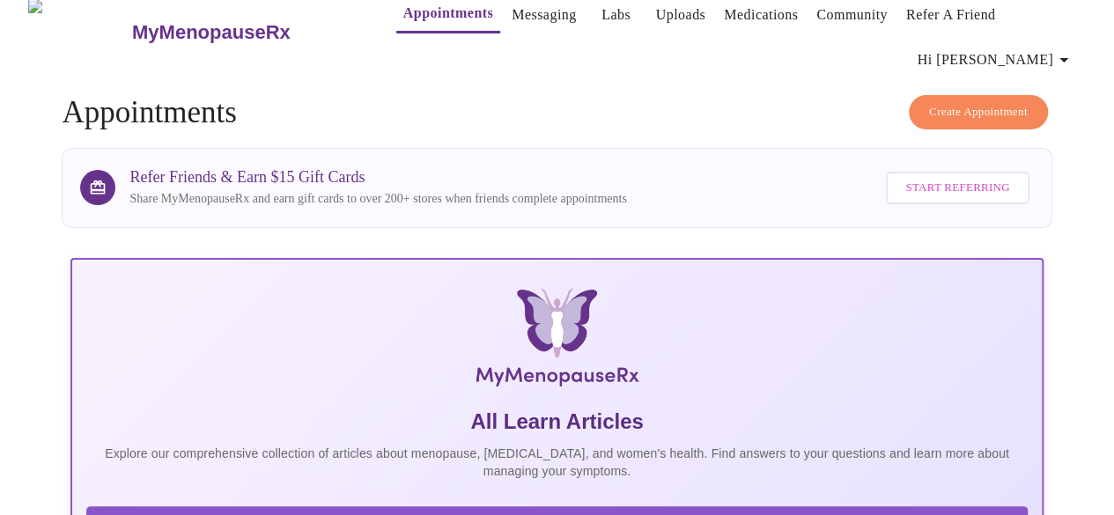
click at [649, 20] on button "Uploads" at bounding box center [681, 14] width 64 height 35
click at [602, 10] on link "Labs" at bounding box center [616, 15] width 29 height 25
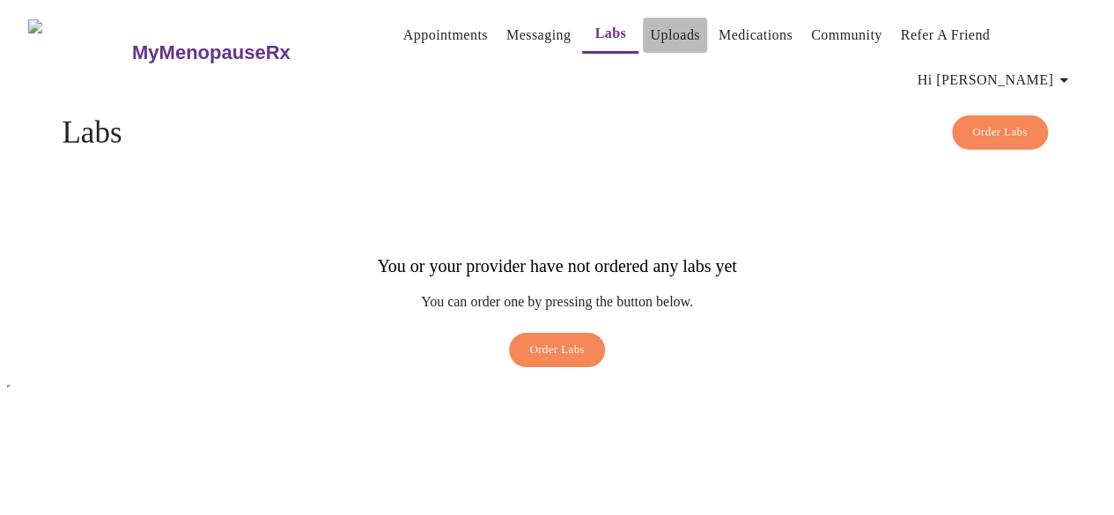
click at [650, 23] on link "Uploads" at bounding box center [675, 35] width 50 height 25
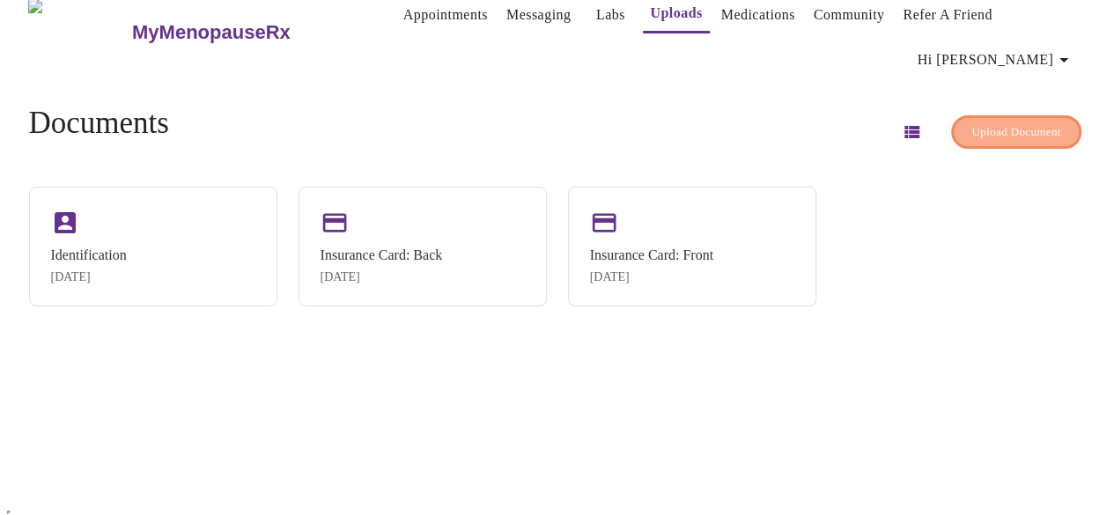
click at [983, 122] on span "Upload Document" at bounding box center [1016, 132] width 89 height 20
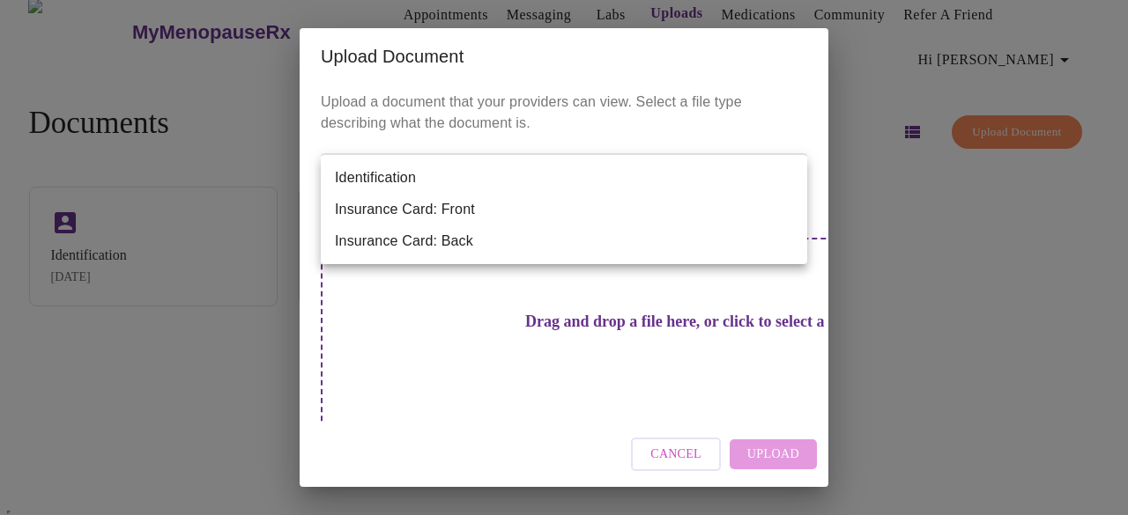
click at [625, 195] on body "MyMenopauseRx Appointments Messaging Labs Uploads Medications Community Refer a…" at bounding box center [564, 252] width 1114 height 531
click at [847, 327] on div at bounding box center [564, 257] width 1128 height 515
click at [771, 181] on body "MyMenopauseRx Appointments Messaging Labs Uploads Medications Community Refer a…" at bounding box center [564, 252] width 1114 height 531
click at [943, 387] on div at bounding box center [564, 257] width 1128 height 515
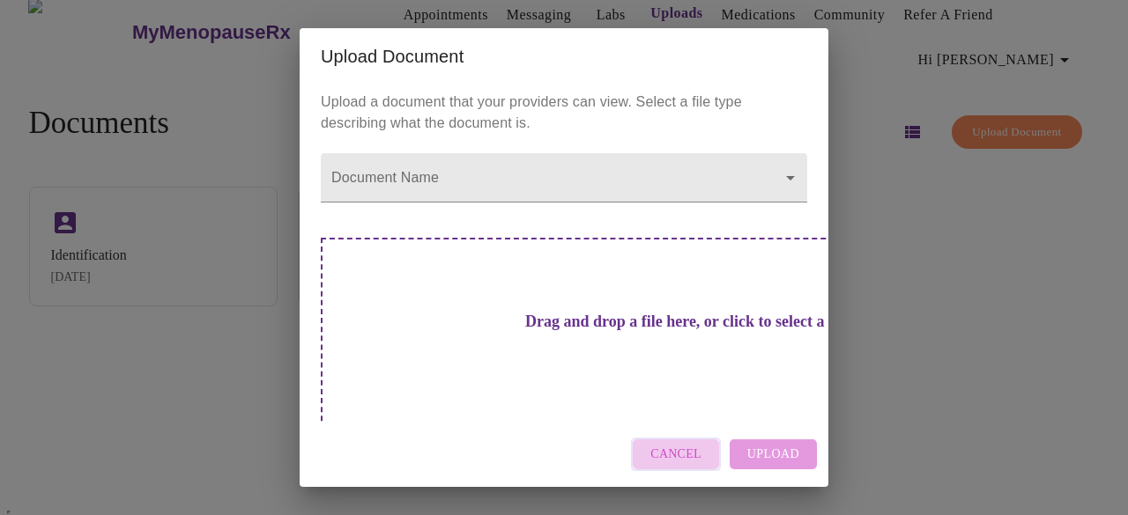
click at [700, 455] on span "Cancel" at bounding box center [675, 455] width 51 height 22
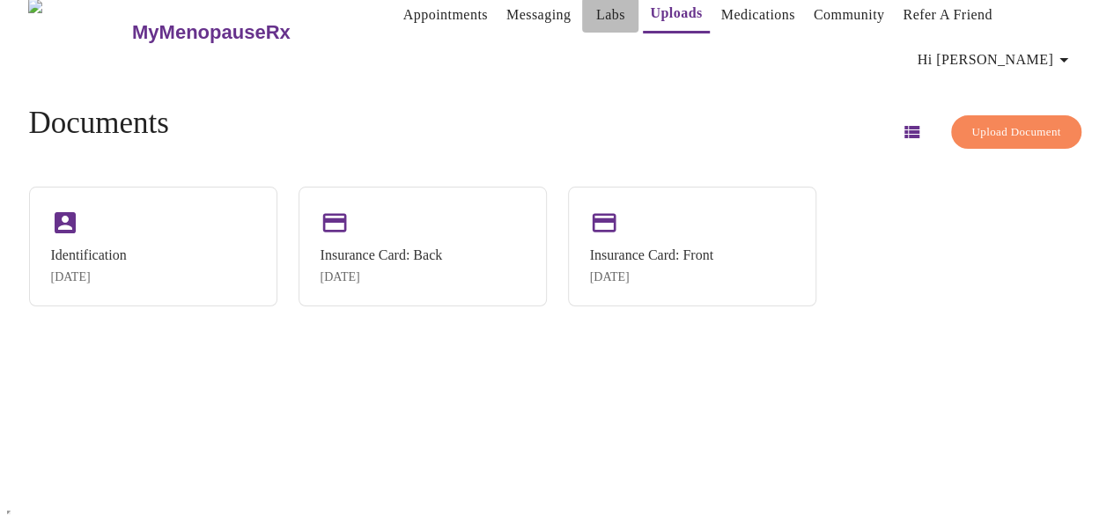
click at [596, 8] on link "Labs" at bounding box center [610, 15] width 29 height 25
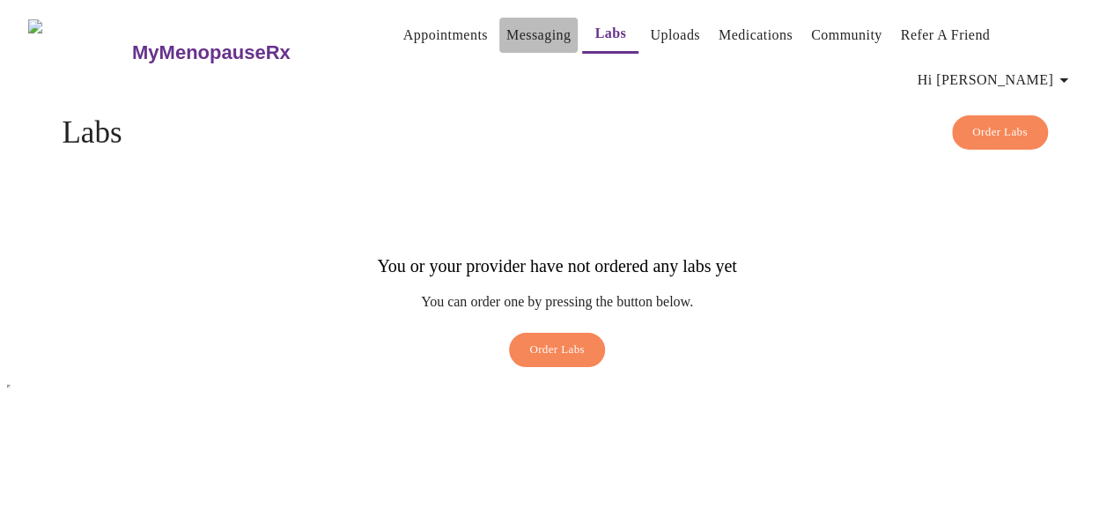
click at [499, 22] on button "Messaging" at bounding box center [538, 35] width 78 height 35
click at [507, 23] on link "Messaging" at bounding box center [539, 35] width 64 height 25
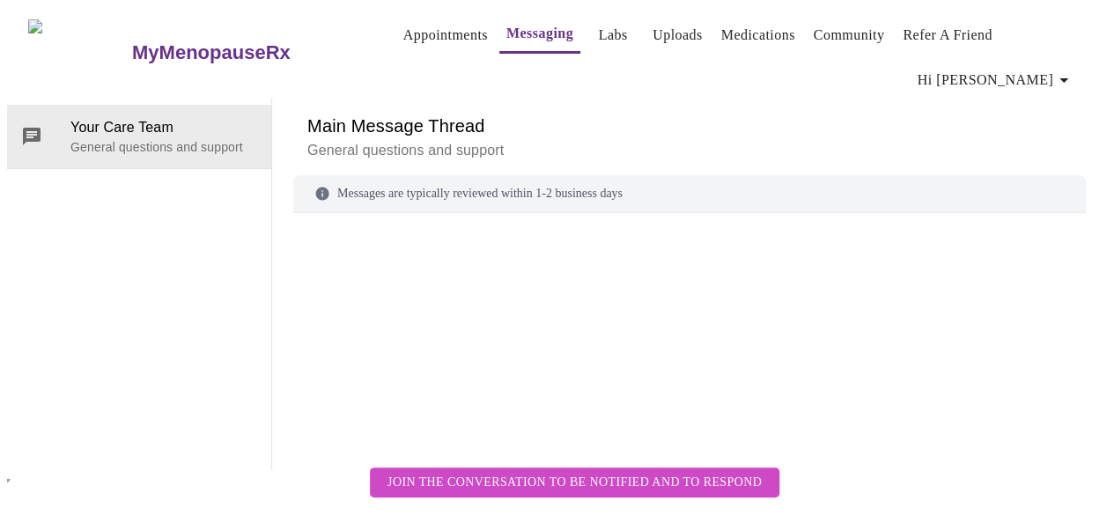
scroll to position [90, 0]
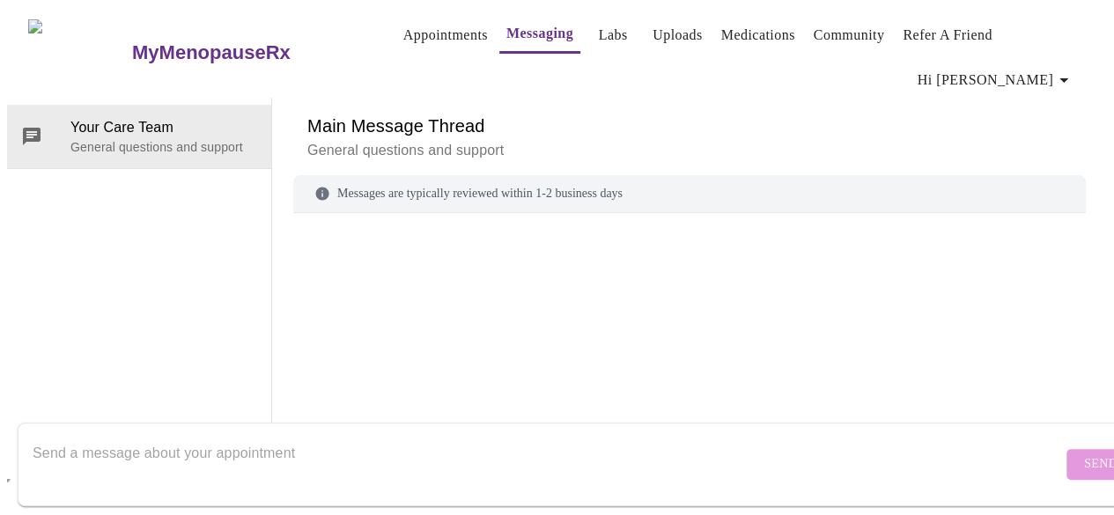
click at [222, 448] on textarea "Send a message about your appointment" at bounding box center [548, 464] width 1030 height 56
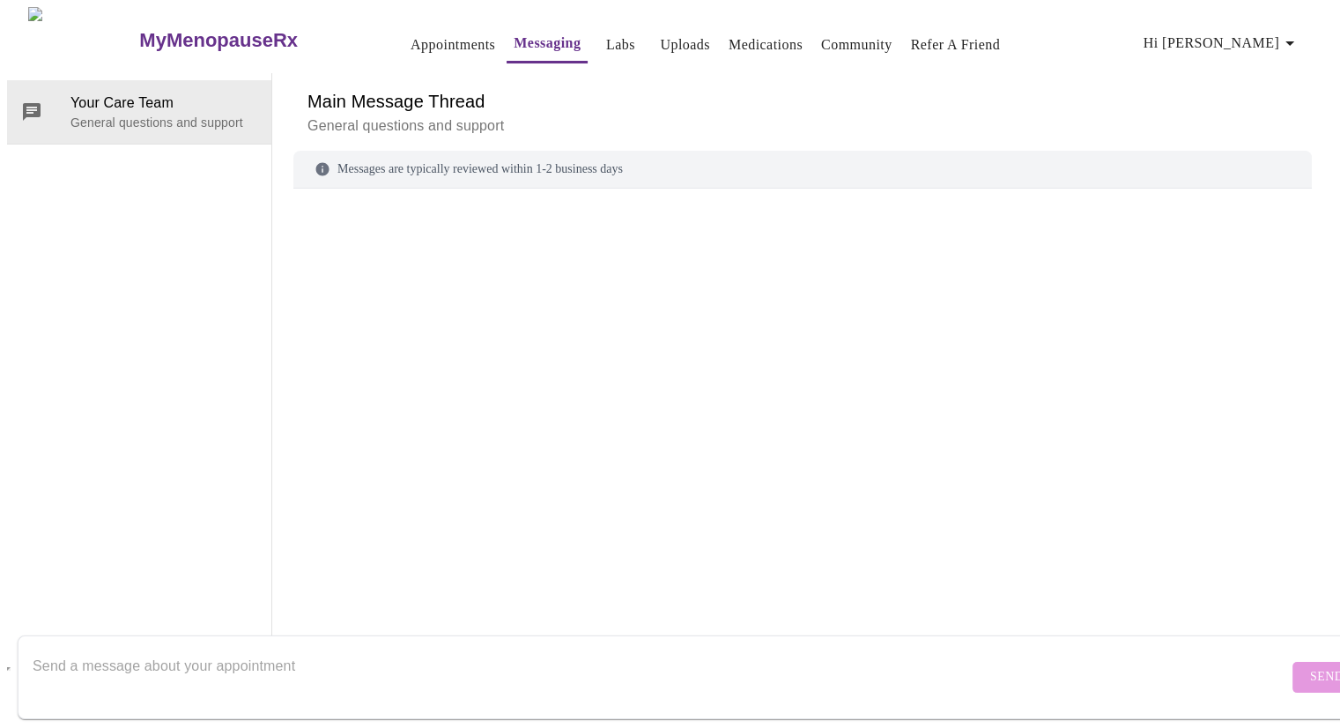
scroll to position [0, 0]
click at [411, 44] on link "Appointments" at bounding box center [453, 45] width 85 height 25
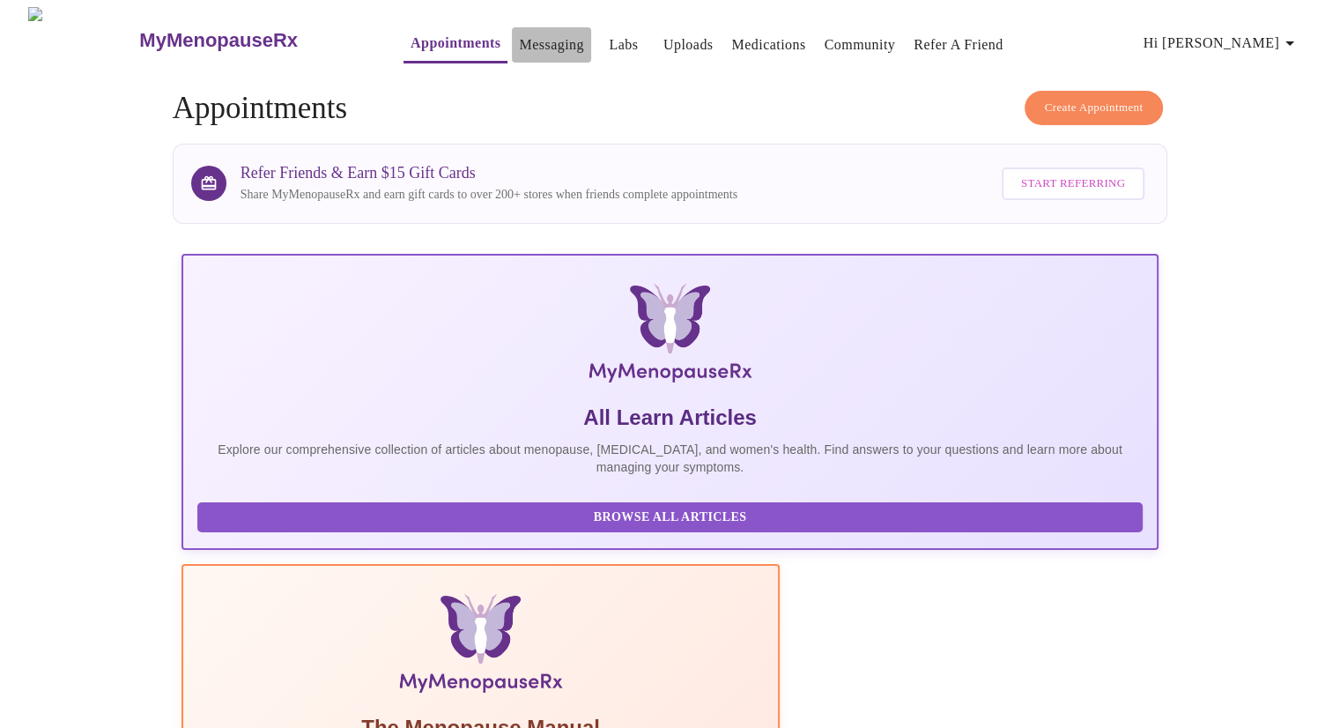
click at [519, 33] on link "Messaging" at bounding box center [551, 45] width 64 height 25
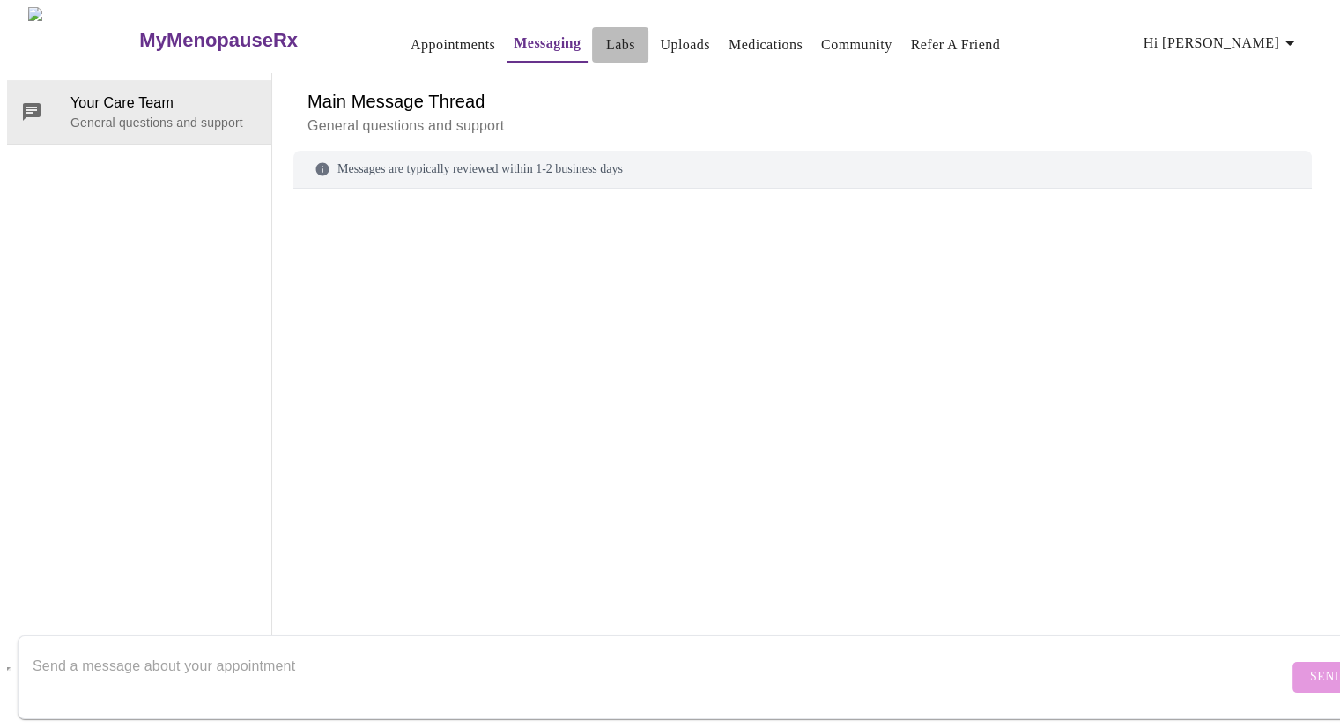
click at [606, 36] on link "Labs" at bounding box center [620, 45] width 29 height 25
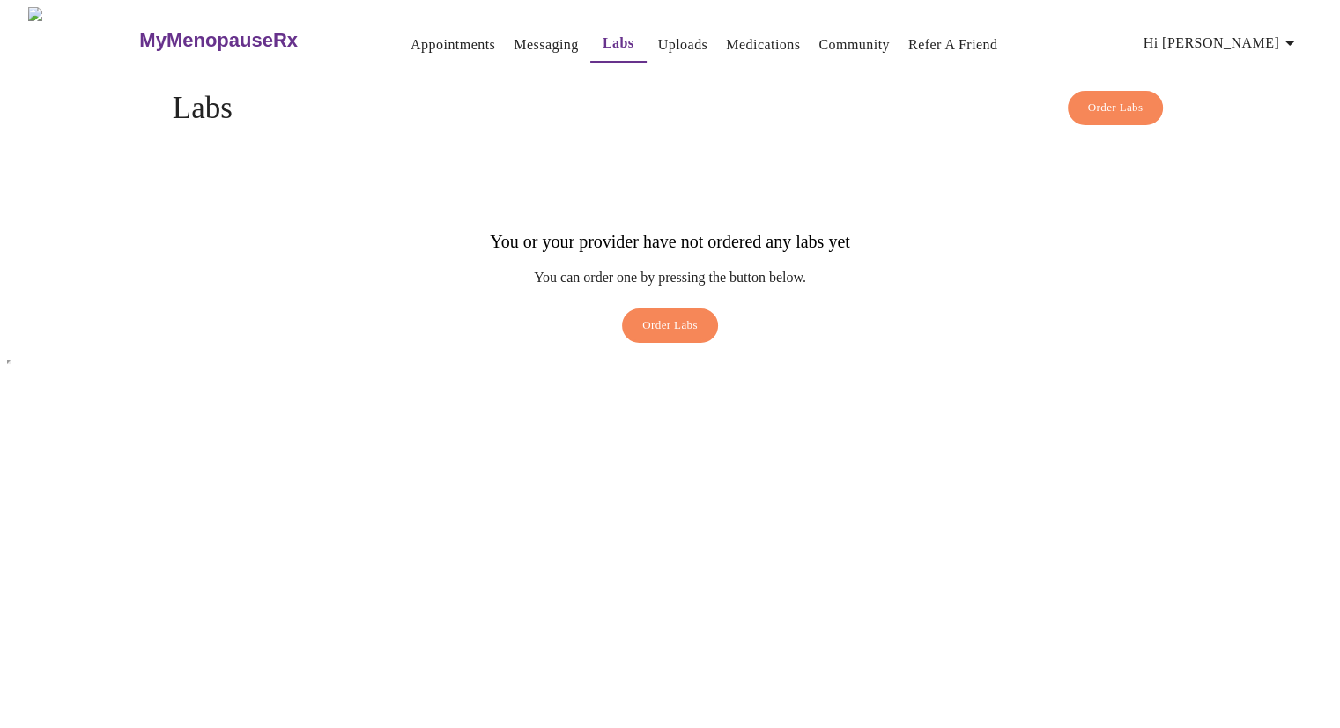
click at [659, 315] on span "Order Labs" at bounding box center [669, 325] width 55 height 20
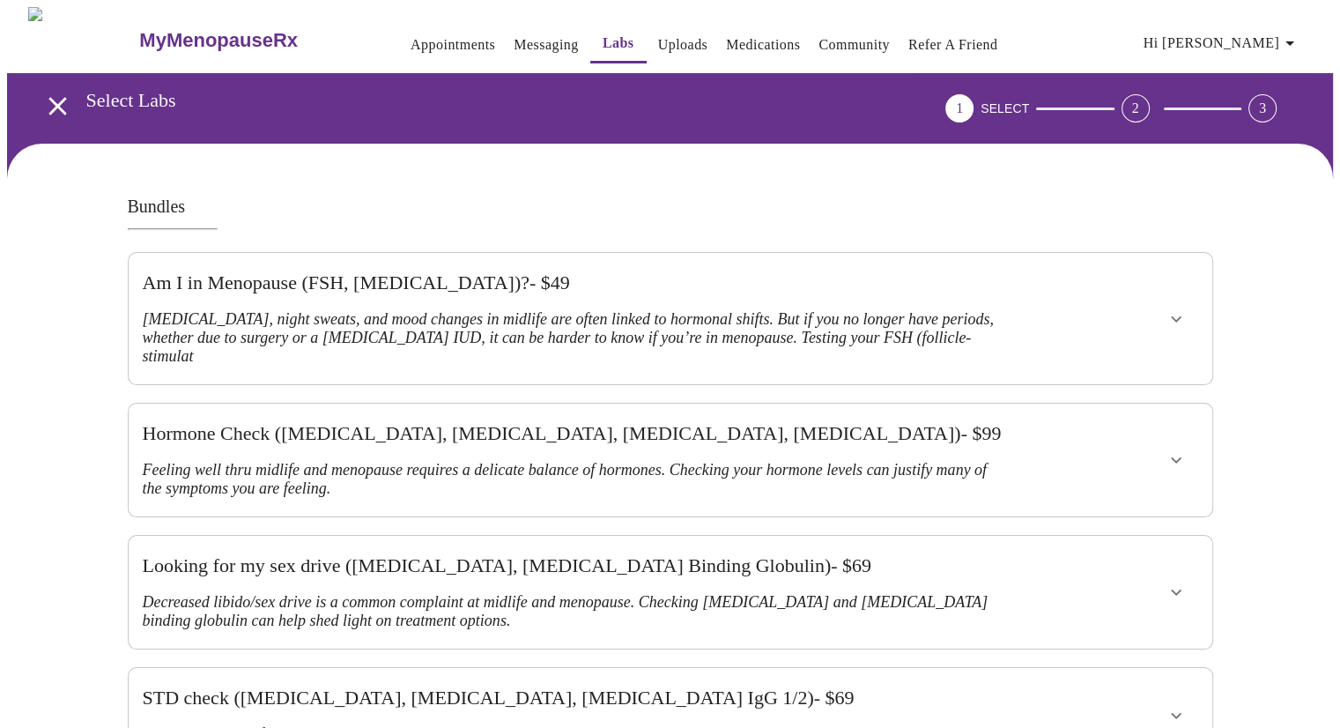
click at [1114, 308] on icon "show more" at bounding box center [1175, 318] width 21 height 21
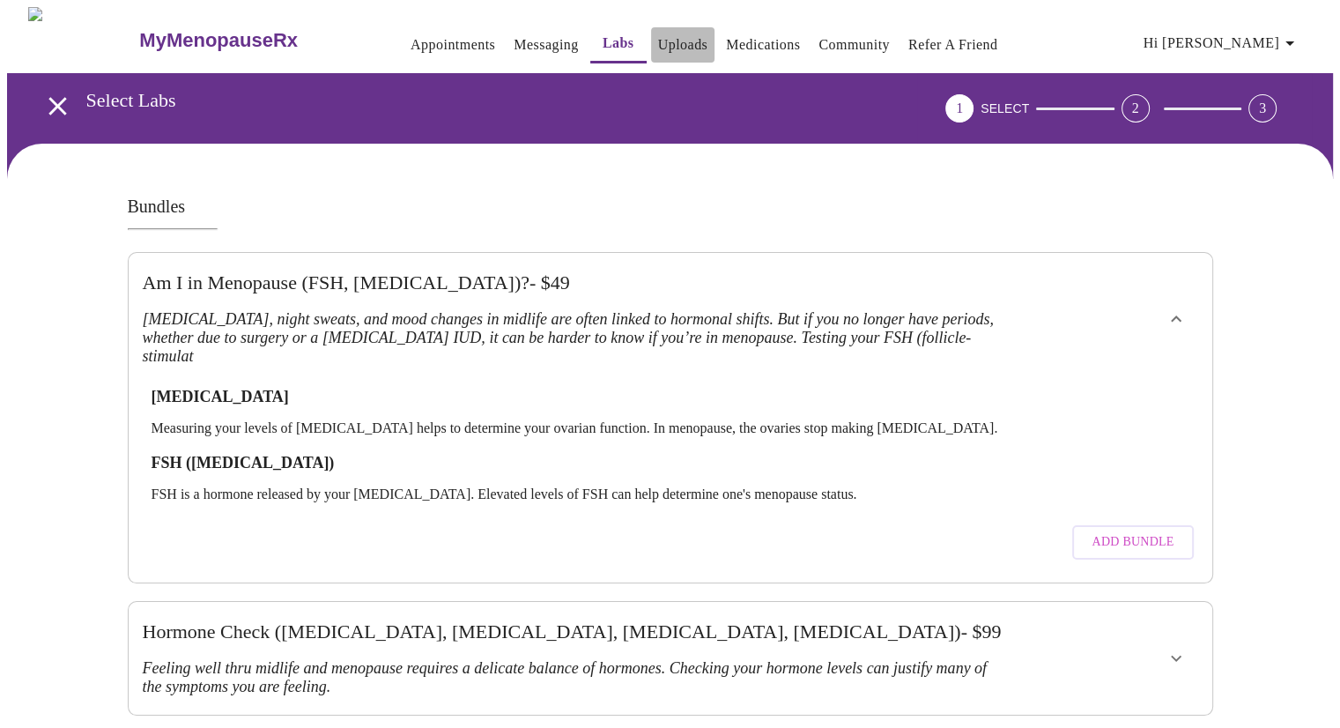
click at [658, 33] on link "Uploads" at bounding box center [683, 45] width 50 height 25
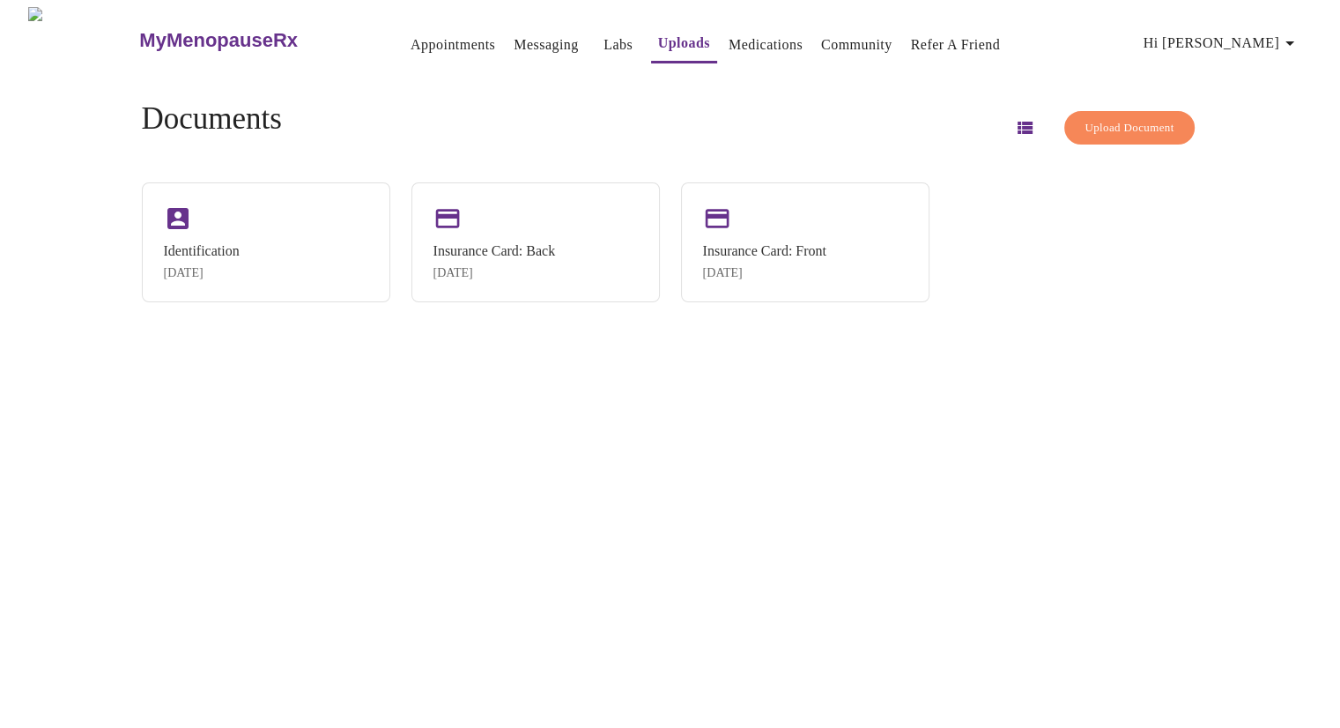
click at [980, 311] on div "Documents Upload Document Identification [DATE] Insurance Card: Back [DATE] Ins…" at bounding box center [670, 201] width 1099 height 257
click at [1017, 122] on icon "button" at bounding box center [1024, 128] width 15 height 12
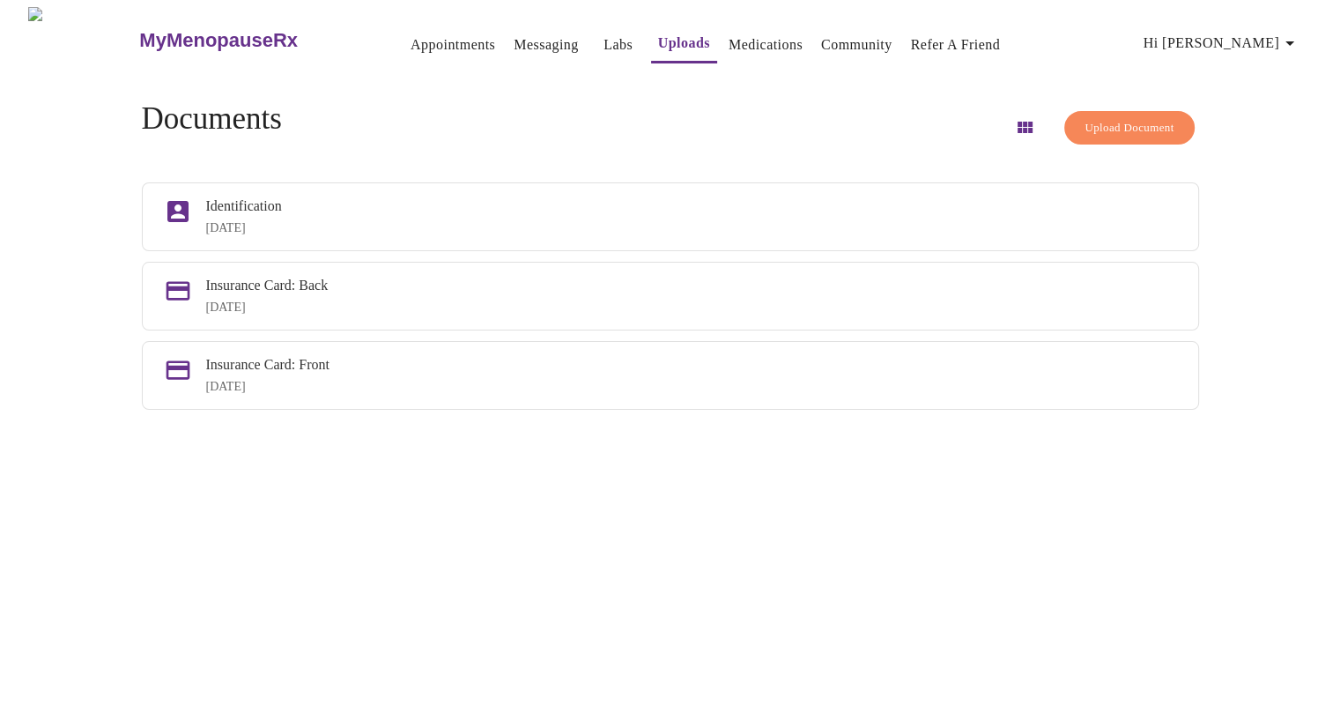
click at [1017, 122] on icon "button" at bounding box center [1024, 127] width 15 height 11
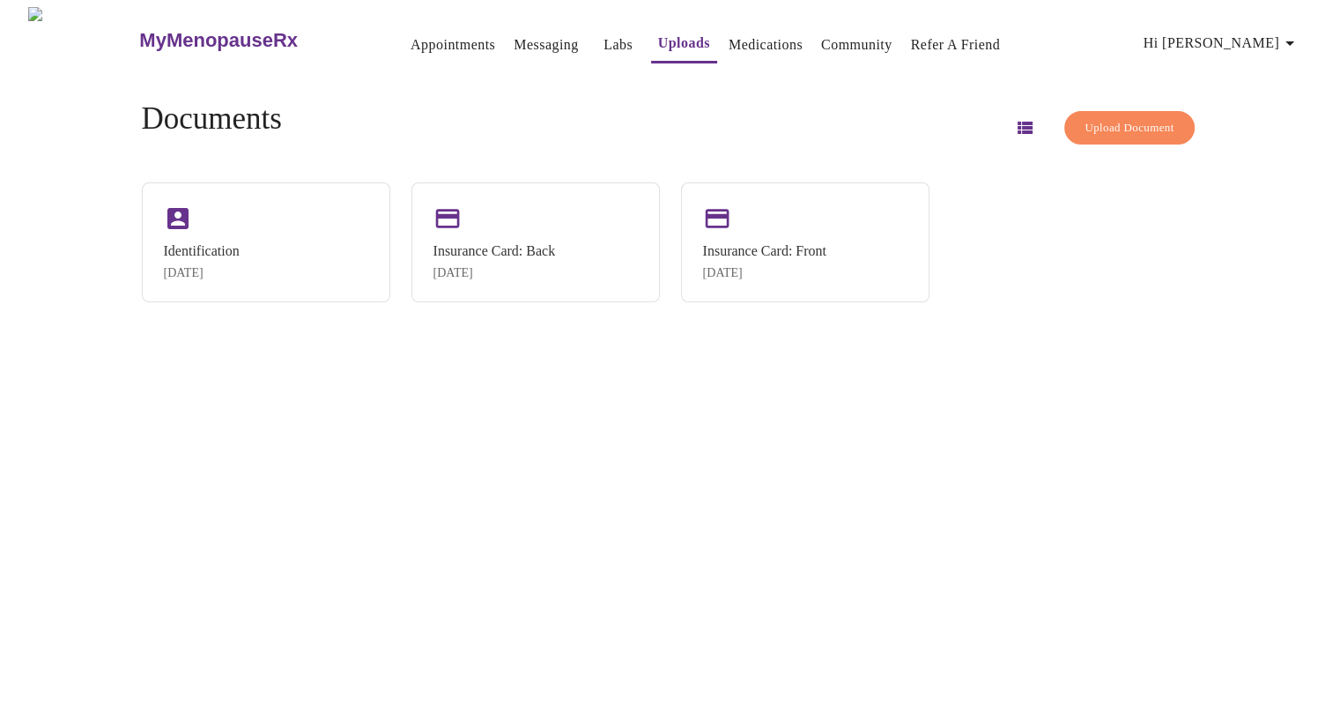
click at [1111, 124] on span "Upload Document" at bounding box center [1128, 128] width 89 height 20
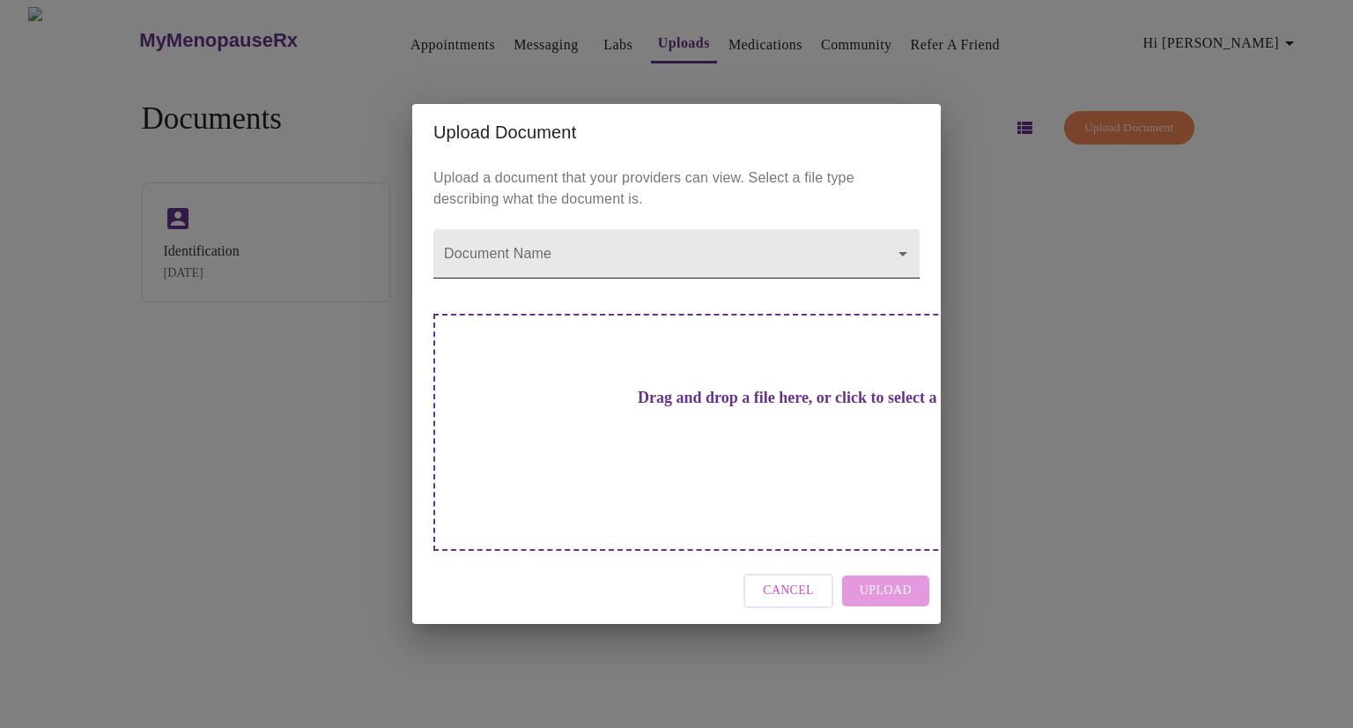
click at [722, 292] on body "MyMenopauseRx Appointments Messaging Labs Uploads Medications Community Refer a…" at bounding box center [676, 379] width 1339 height 744
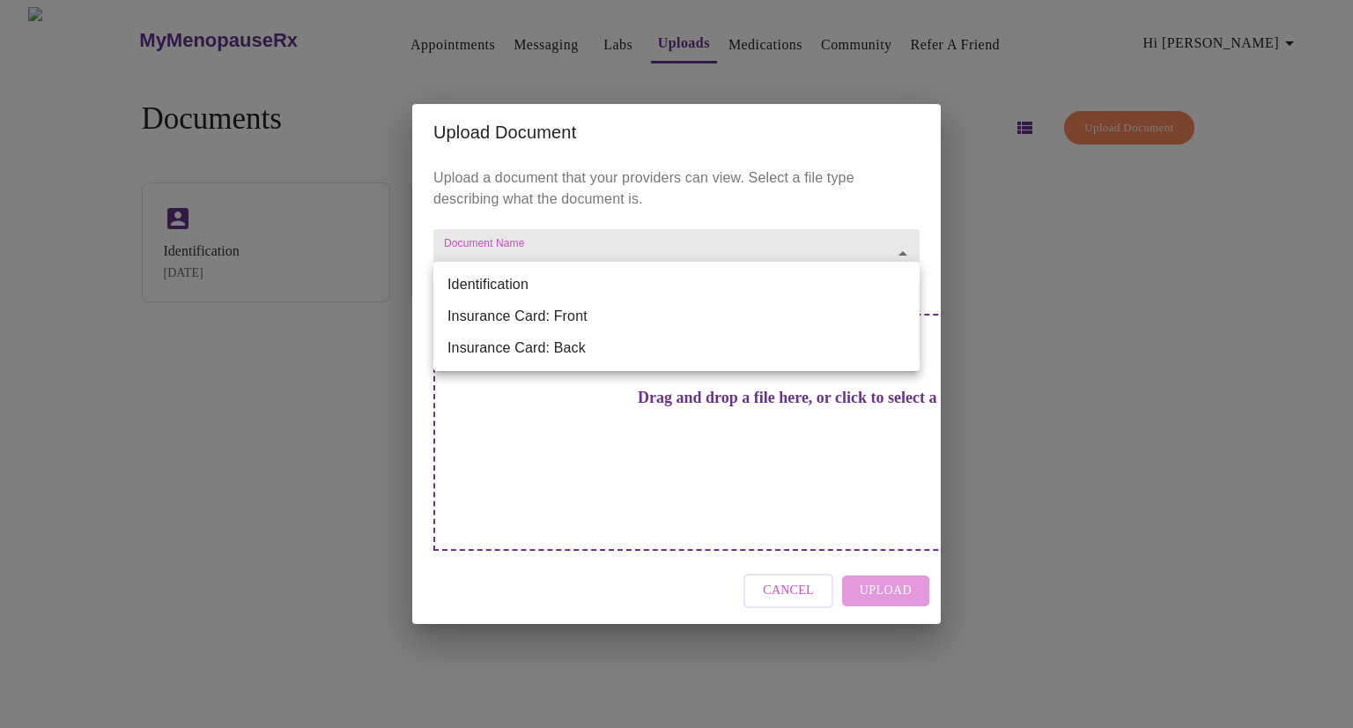
click at [800, 514] on div at bounding box center [676, 364] width 1353 height 728
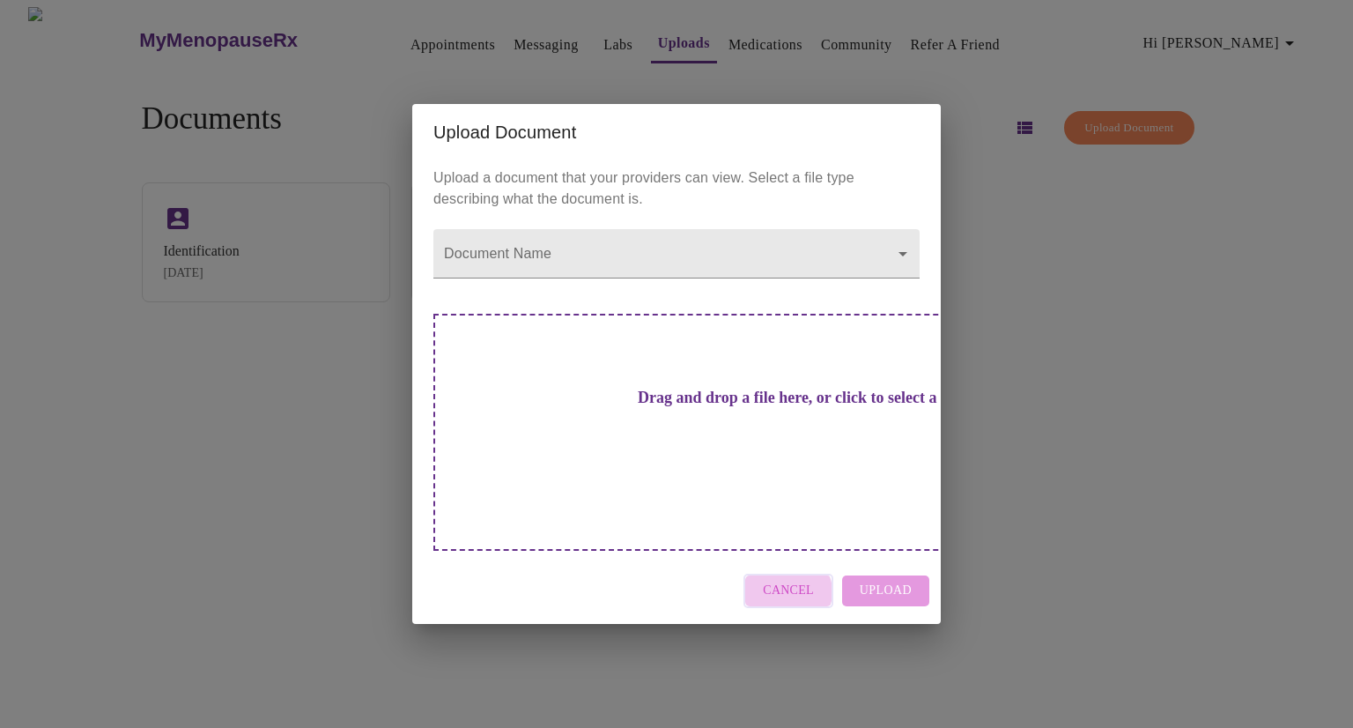
click at [793, 514] on span "Cancel" at bounding box center [788, 591] width 51 height 22
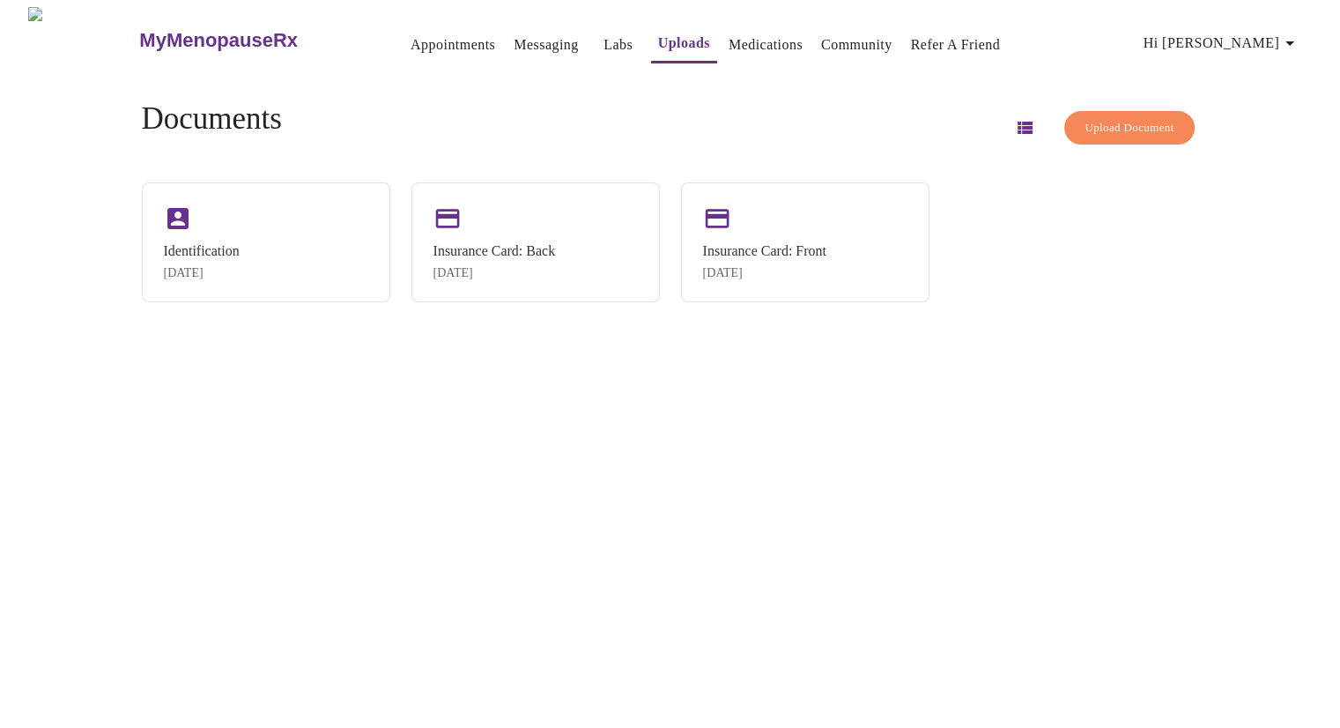
click at [524, 33] on link "Messaging" at bounding box center [546, 45] width 64 height 25
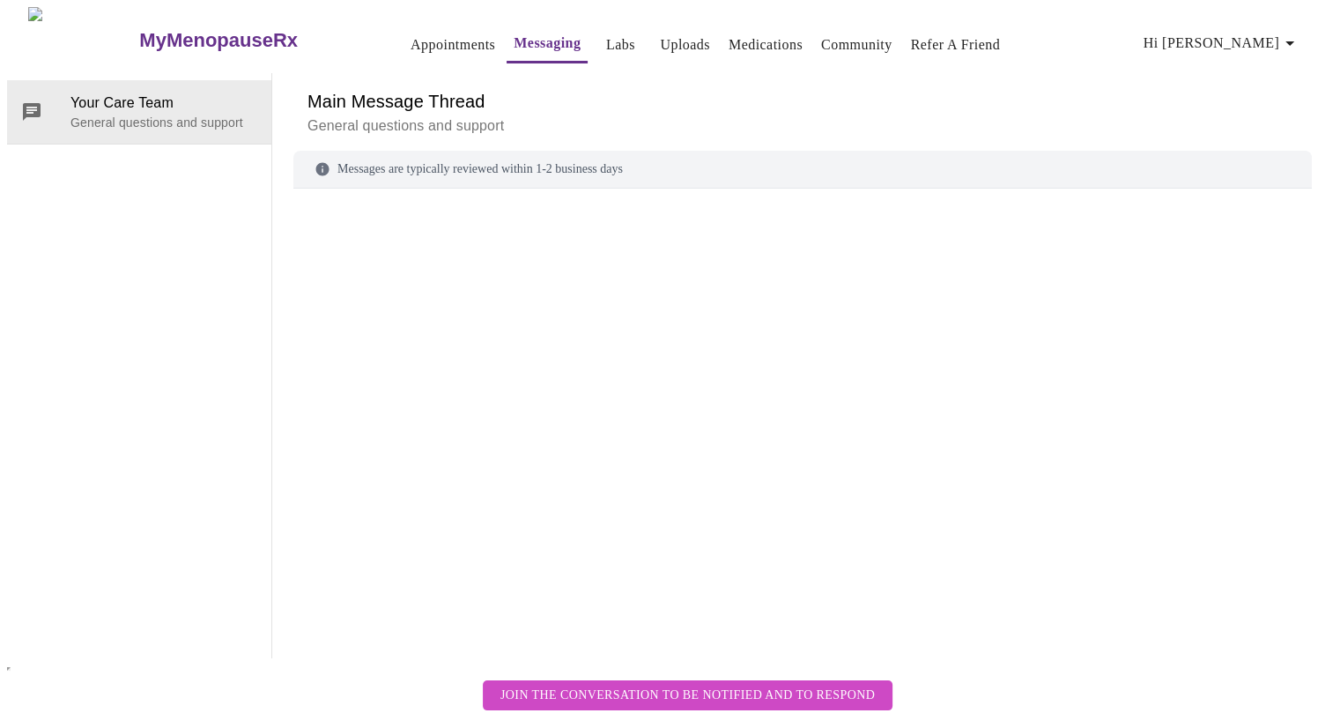
scroll to position [66, 0]
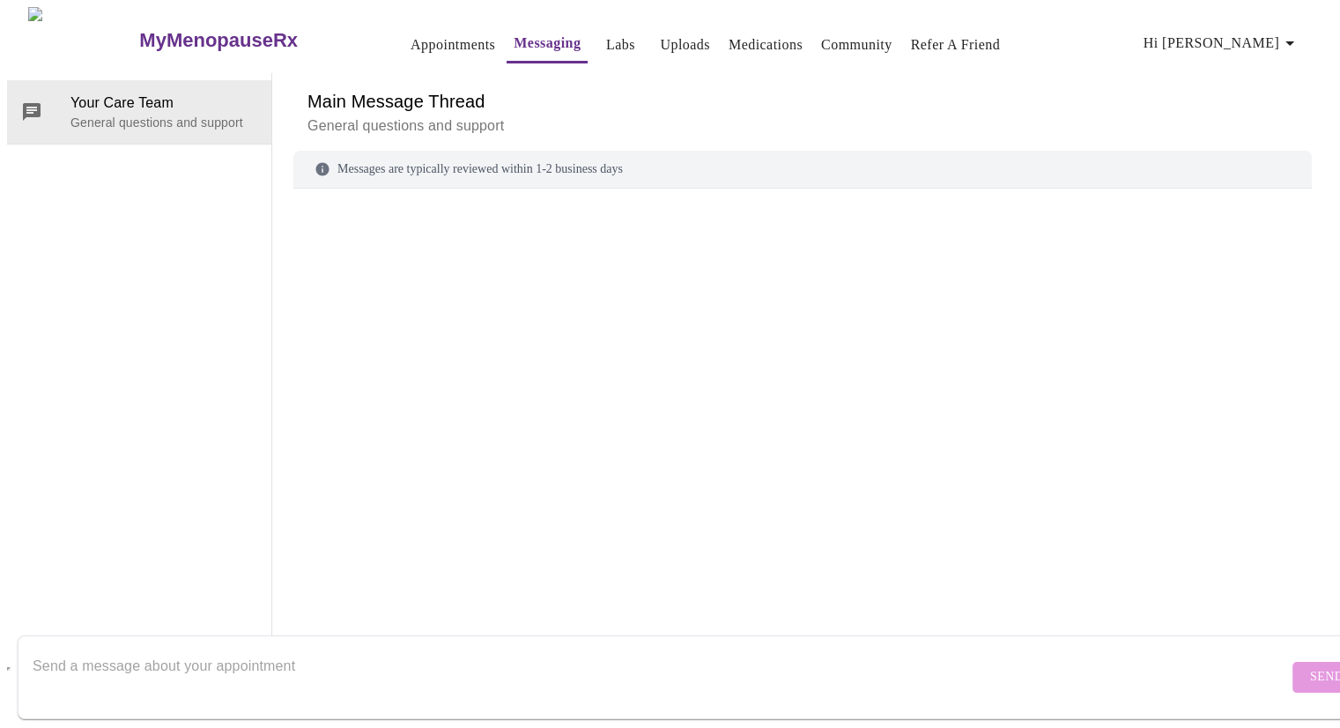
click at [271, 514] on textarea "Send a message about your appointment" at bounding box center [660, 676] width 1255 height 56
